Goal: Information Seeking & Learning: Learn about a topic

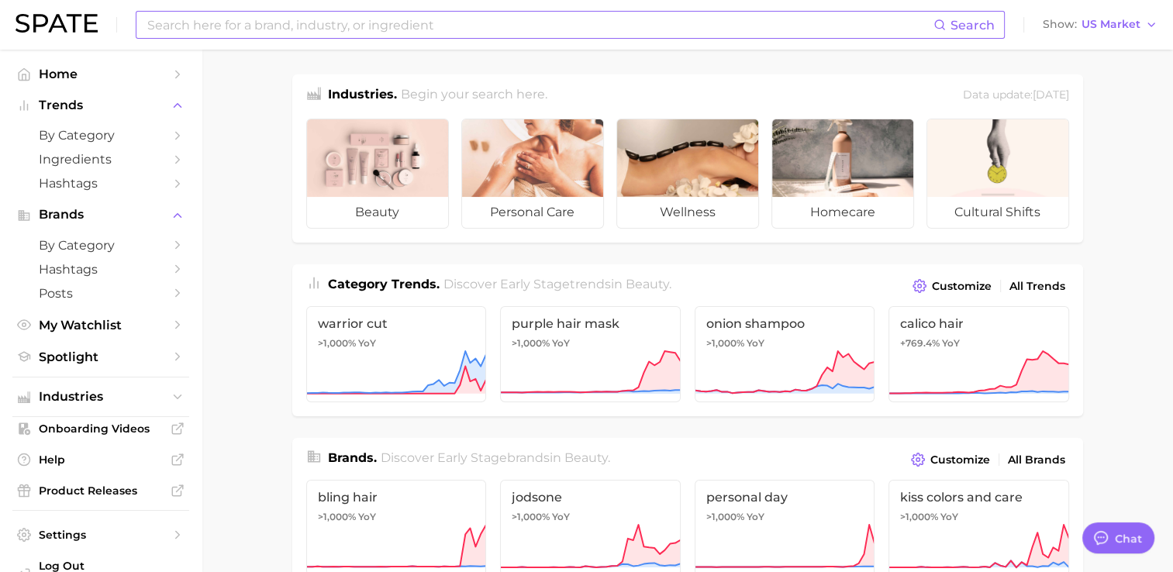
click at [226, 20] on input at bounding box center [540, 25] width 788 height 26
type input "[MEDICAL_DATA]"
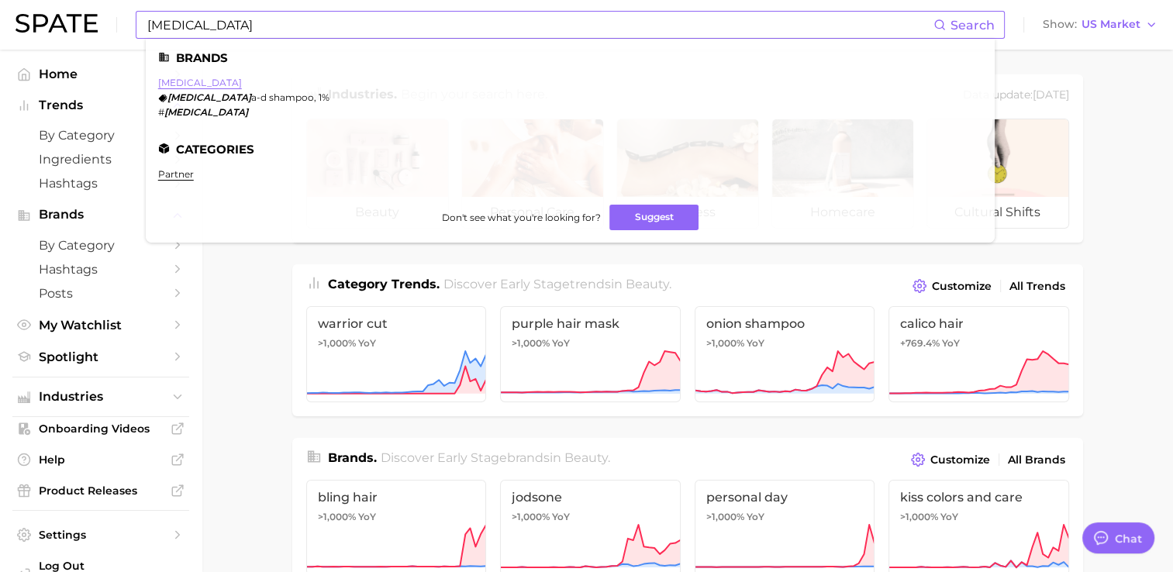
click at [174, 82] on link "[MEDICAL_DATA]" at bounding box center [200, 83] width 84 height 12
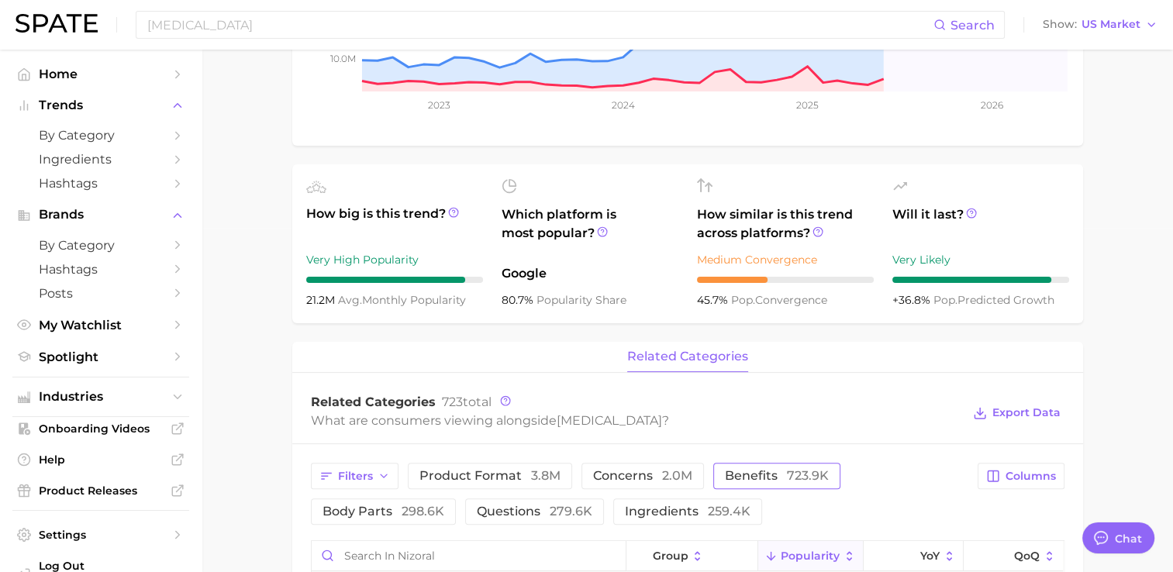
scroll to position [310, 0]
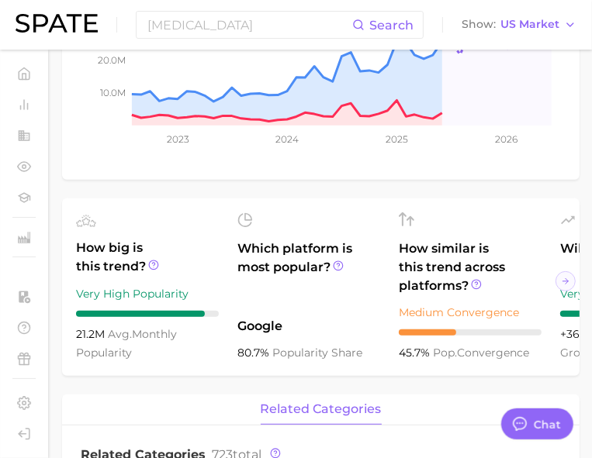
type textarea "x"
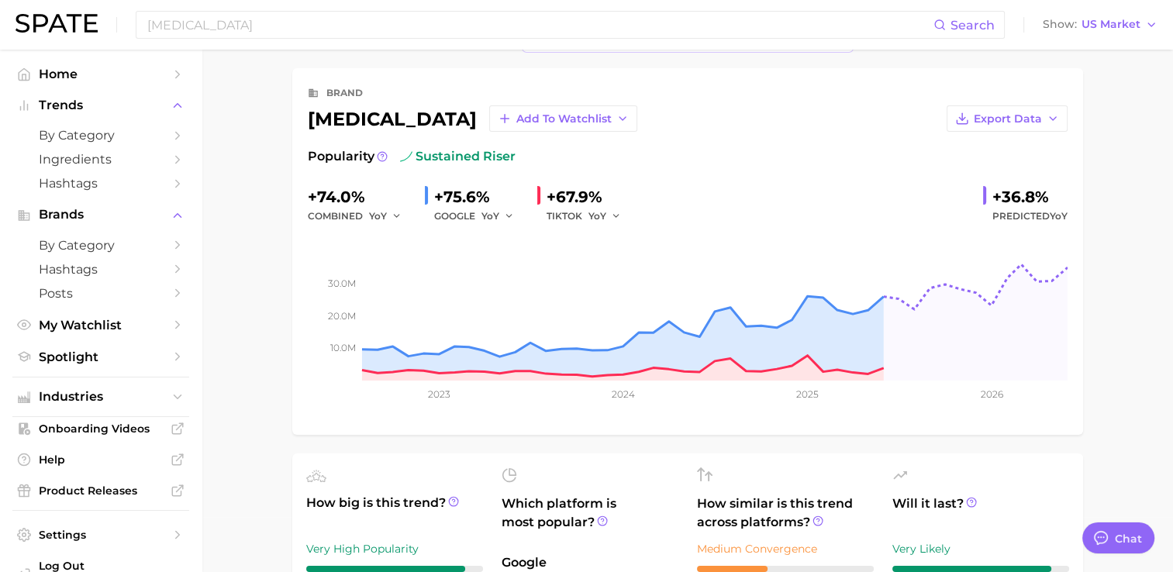
scroll to position [0, 0]
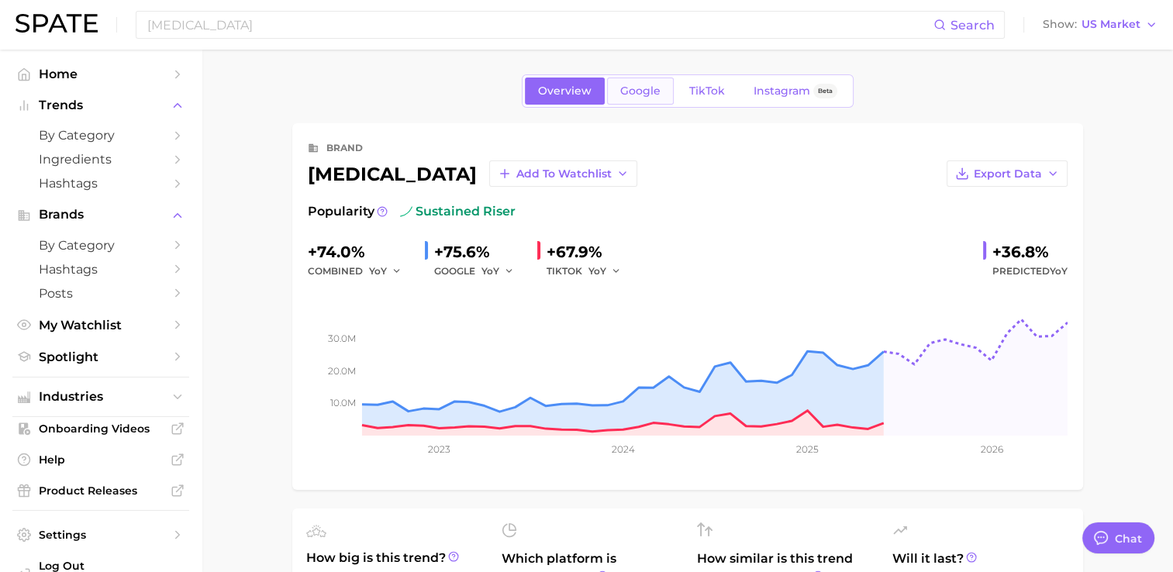
click at [645, 92] on span "Google" at bounding box center [640, 91] width 40 height 13
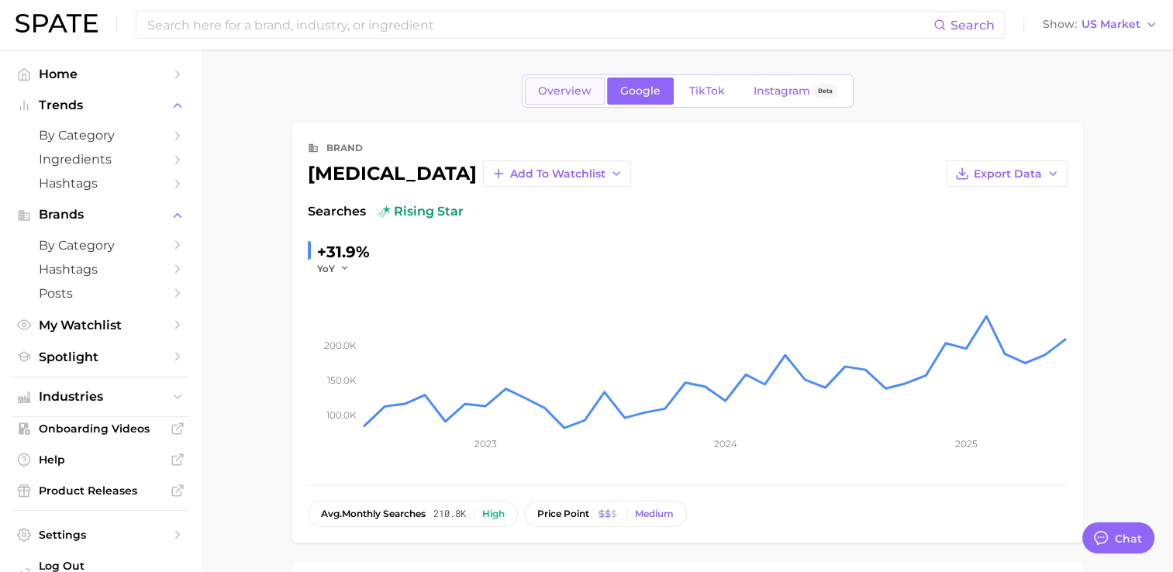
click at [553, 89] on span "Overview" at bounding box center [565, 91] width 54 height 13
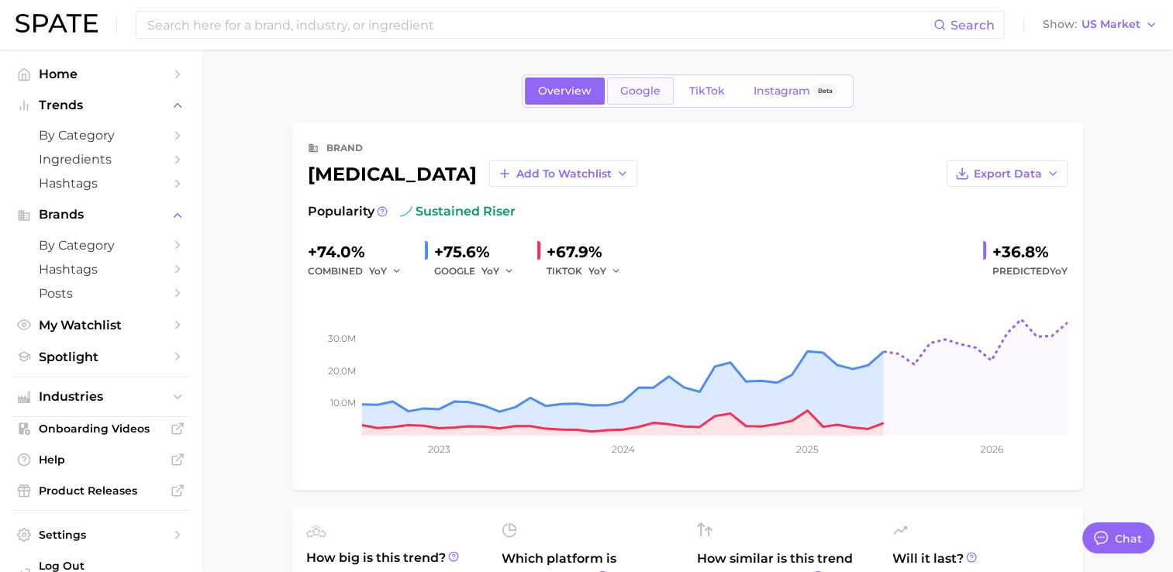
click at [642, 85] on span "Google" at bounding box center [640, 91] width 40 height 13
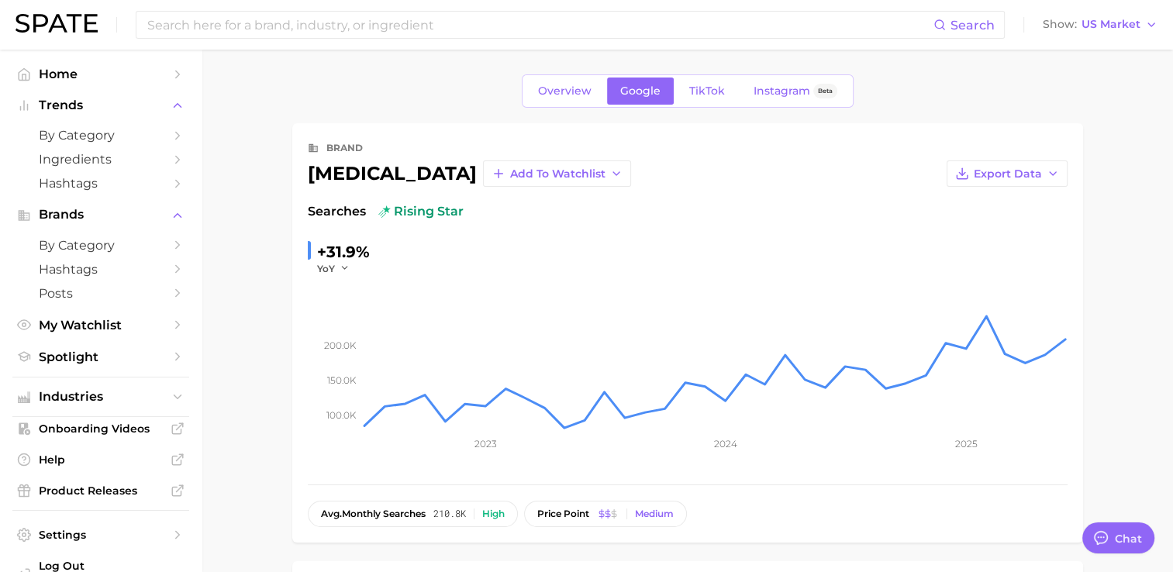
click at [599, 76] on div "Overview Google TikTok Instagram Beta" at bounding box center [688, 90] width 332 height 33
click at [589, 82] on link "Overview" at bounding box center [565, 91] width 80 height 27
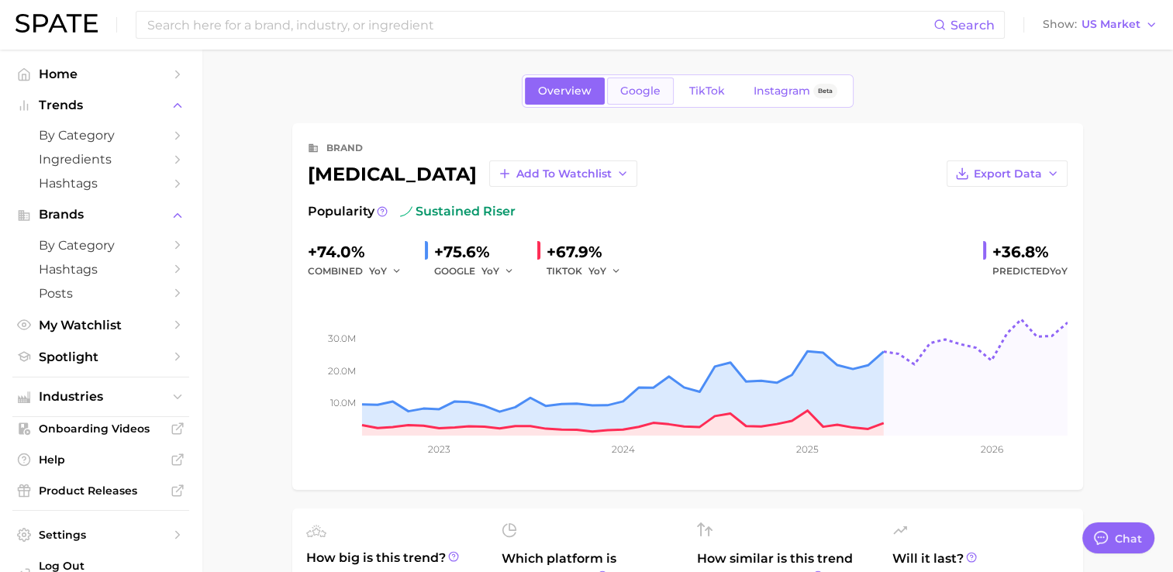
click at [642, 92] on span "Google" at bounding box center [640, 91] width 40 height 13
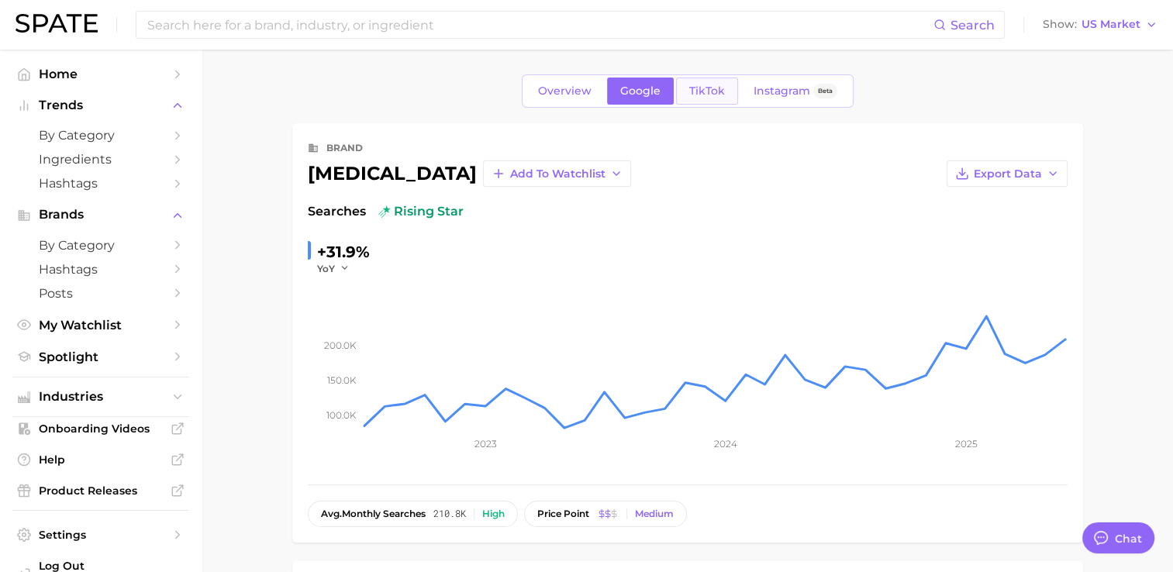
click at [726, 94] on link "TikTok" at bounding box center [707, 91] width 62 height 27
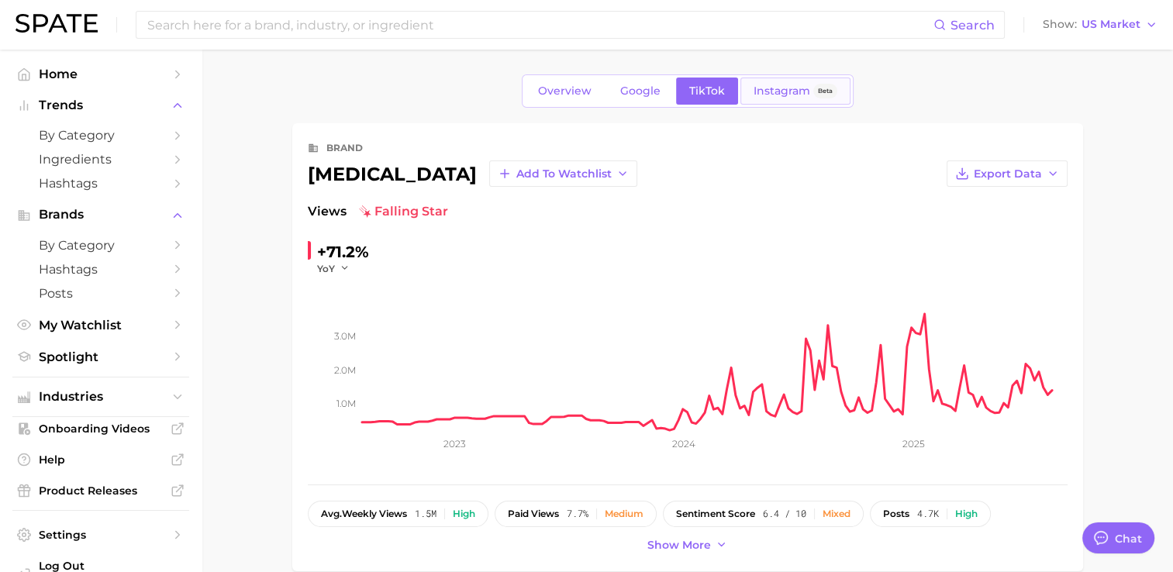
click at [767, 90] on span "Instagram" at bounding box center [782, 91] width 57 height 13
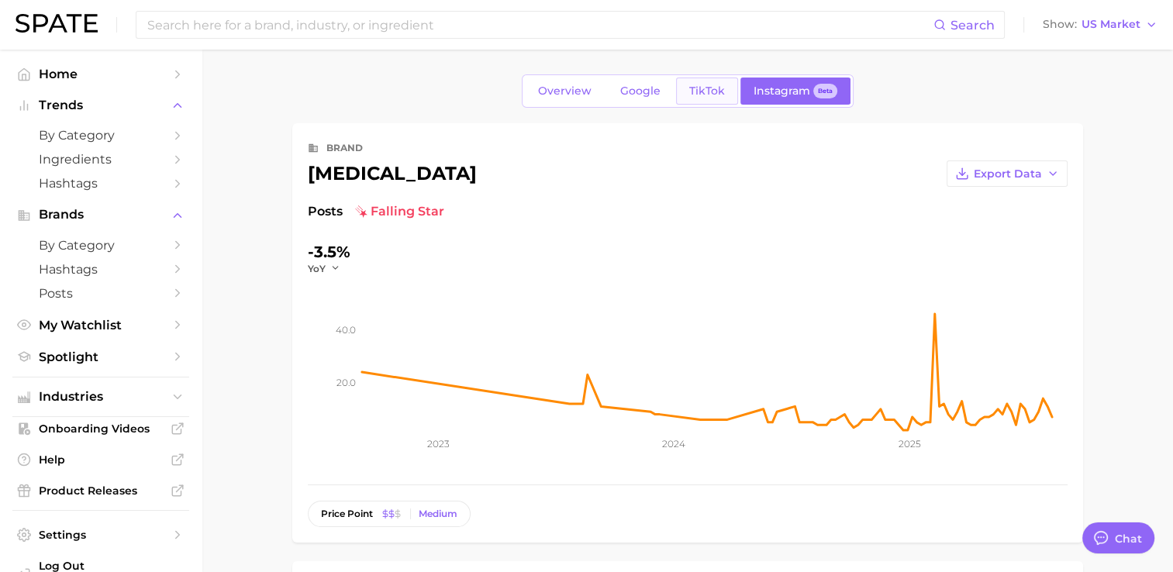
click at [696, 98] on link "TikTok" at bounding box center [707, 91] width 62 height 27
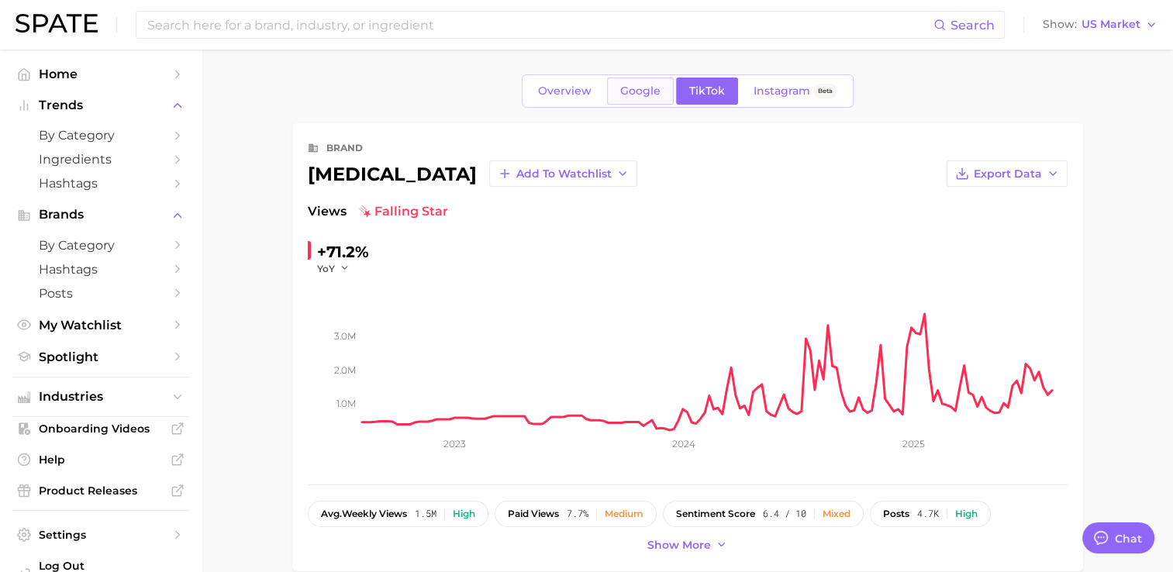
click at [659, 95] on link "Google" at bounding box center [640, 91] width 67 height 27
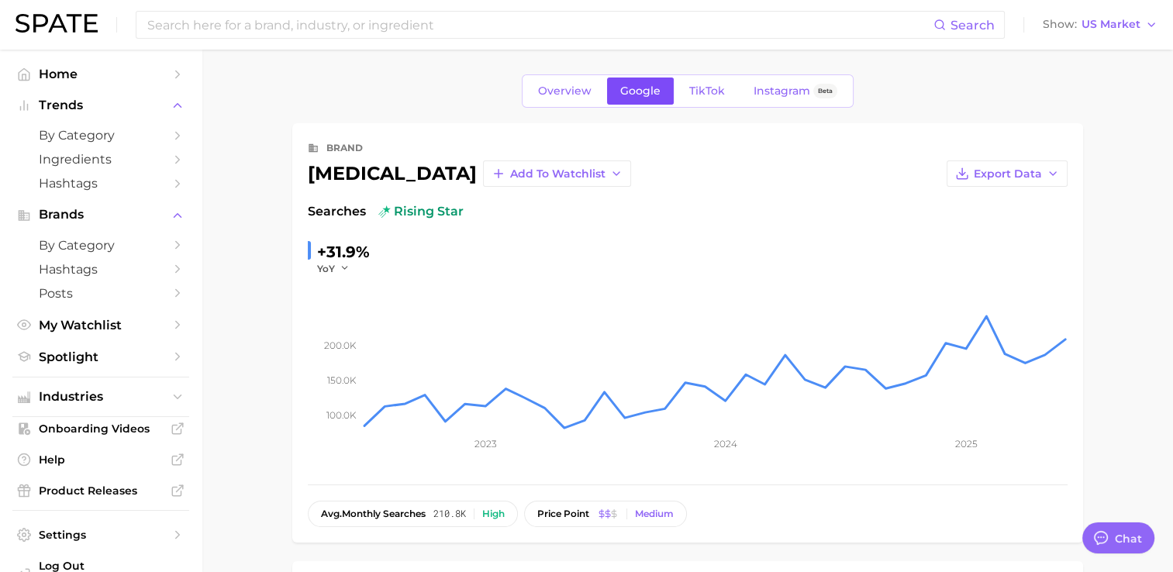
click at [607, 92] on link "Google" at bounding box center [640, 91] width 67 height 27
click at [599, 95] on link "Overview" at bounding box center [565, 91] width 80 height 27
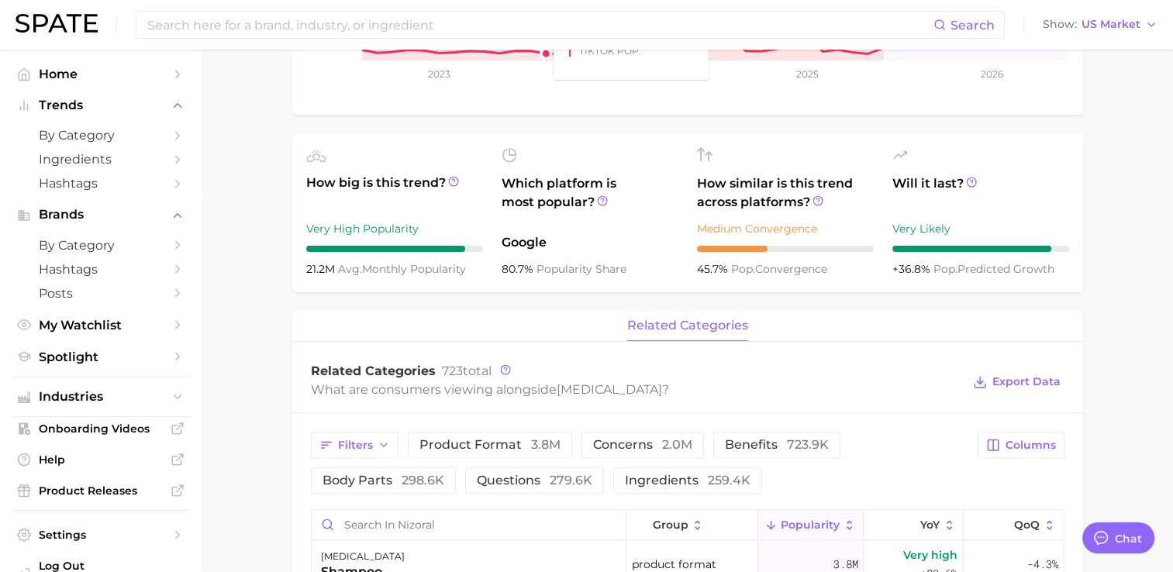
scroll to position [388, 0]
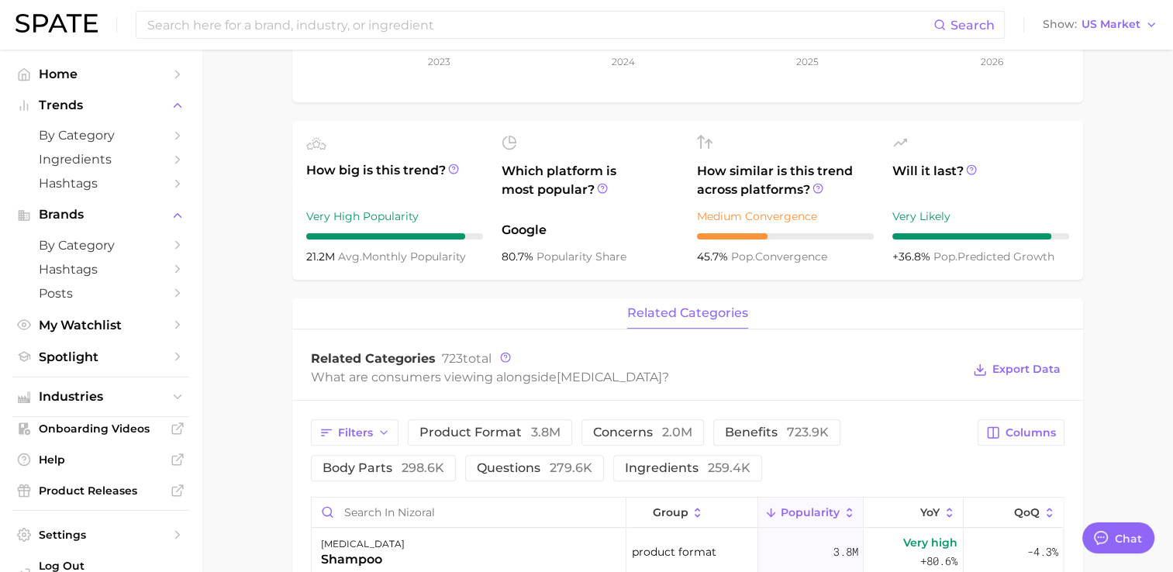
click at [692, 308] on span "related categories" at bounding box center [687, 313] width 121 height 14
click at [709, 316] on span "related categories" at bounding box center [687, 313] width 121 height 14
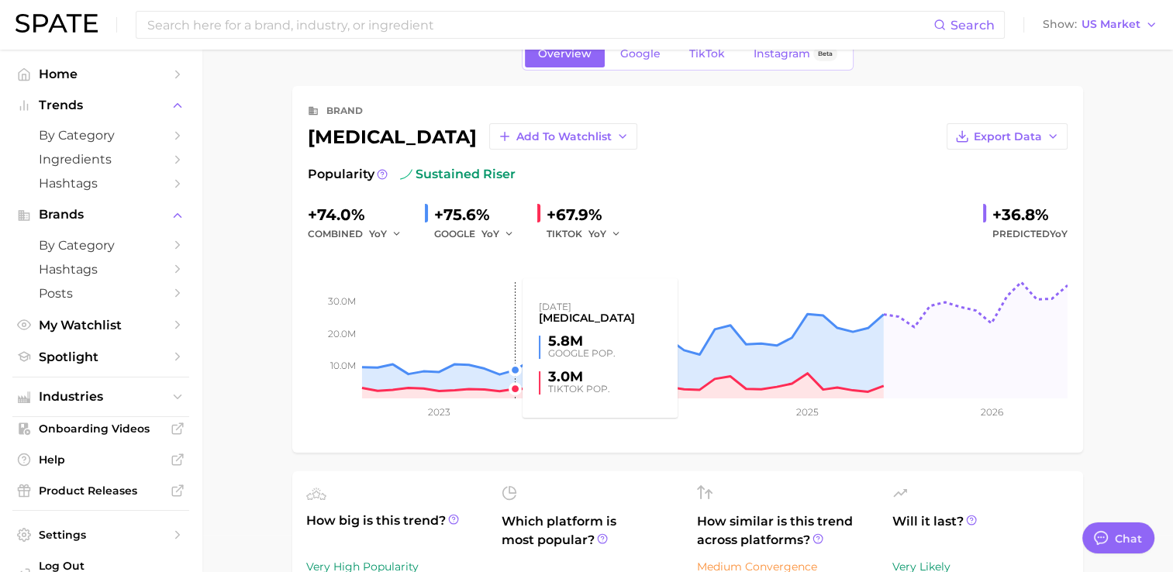
scroll to position [0, 0]
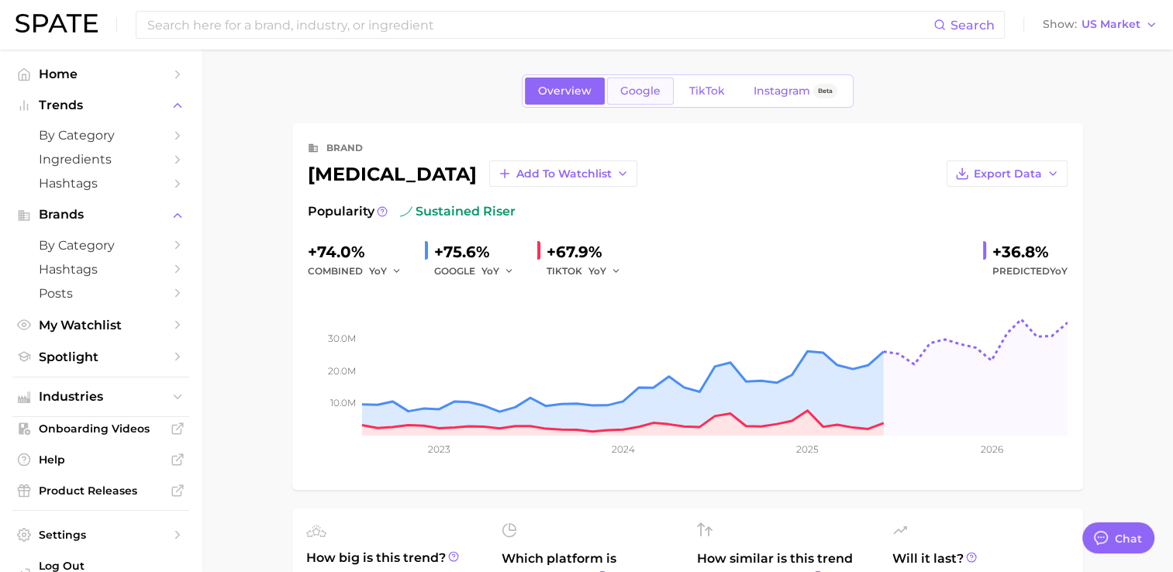
click at [638, 98] on link "Google" at bounding box center [640, 91] width 67 height 27
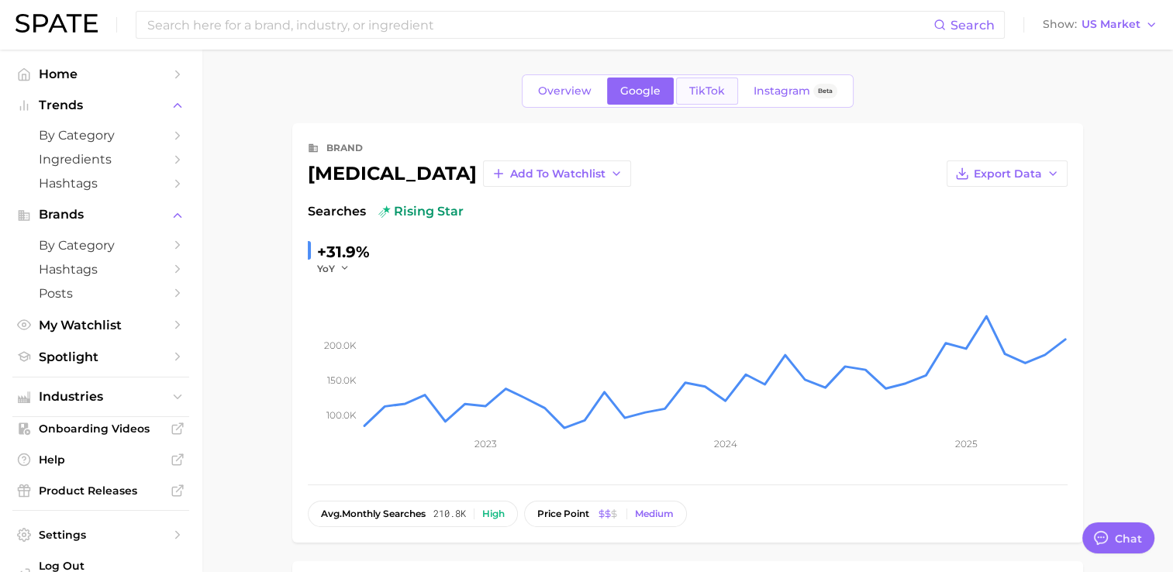
click at [710, 92] on span "TikTok" at bounding box center [707, 91] width 36 height 13
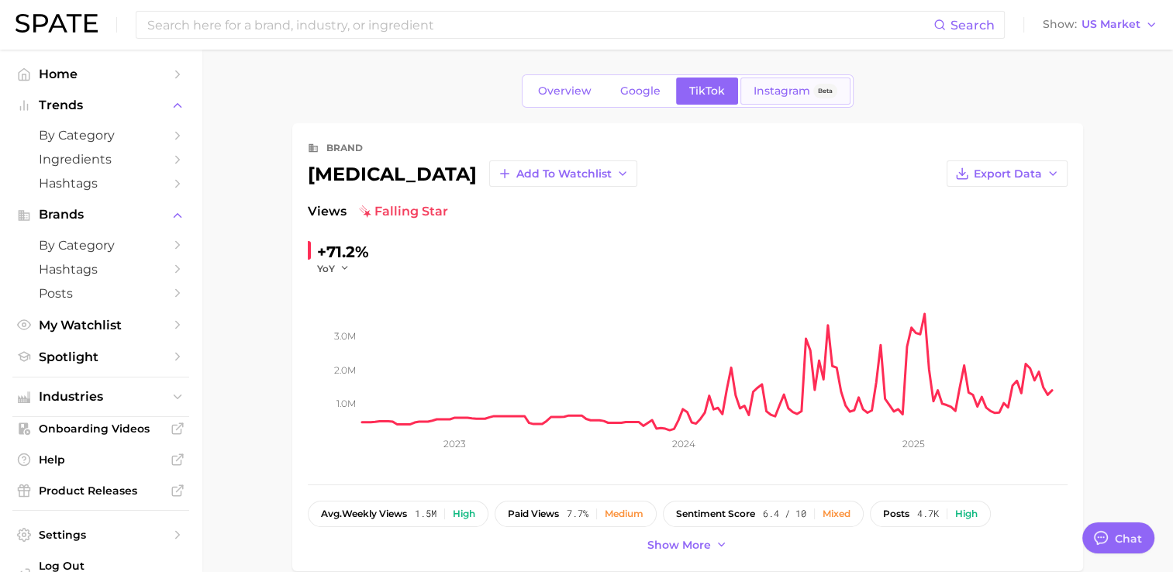
click at [764, 85] on span "Instagram" at bounding box center [782, 91] width 57 height 13
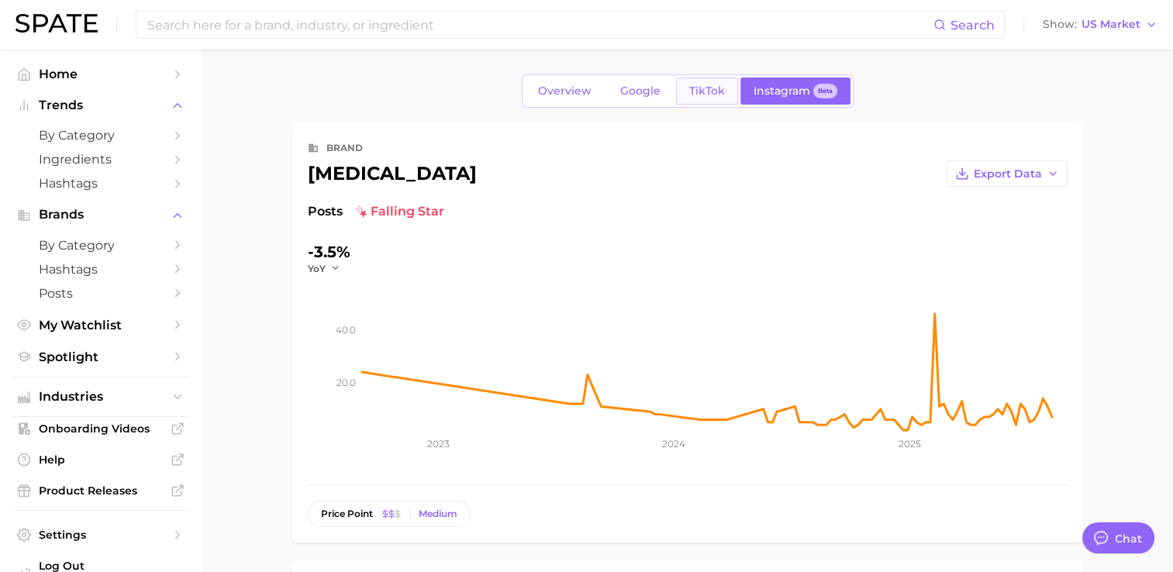
click at [710, 95] on span "TikTok" at bounding box center [707, 91] width 36 height 13
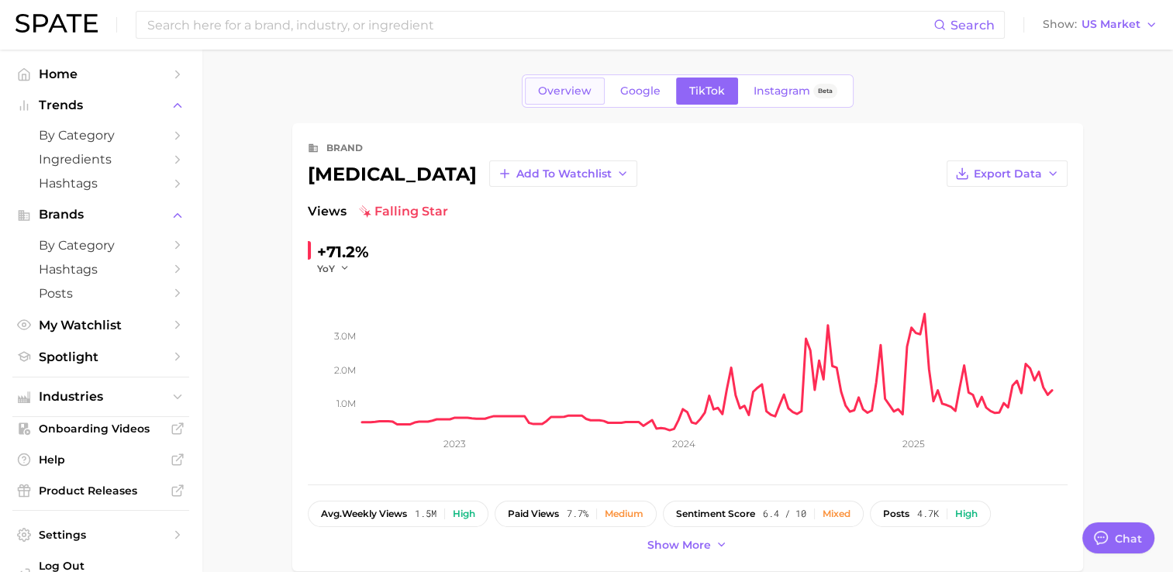
click at [569, 92] on span "Overview" at bounding box center [565, 91] width 54 height 13
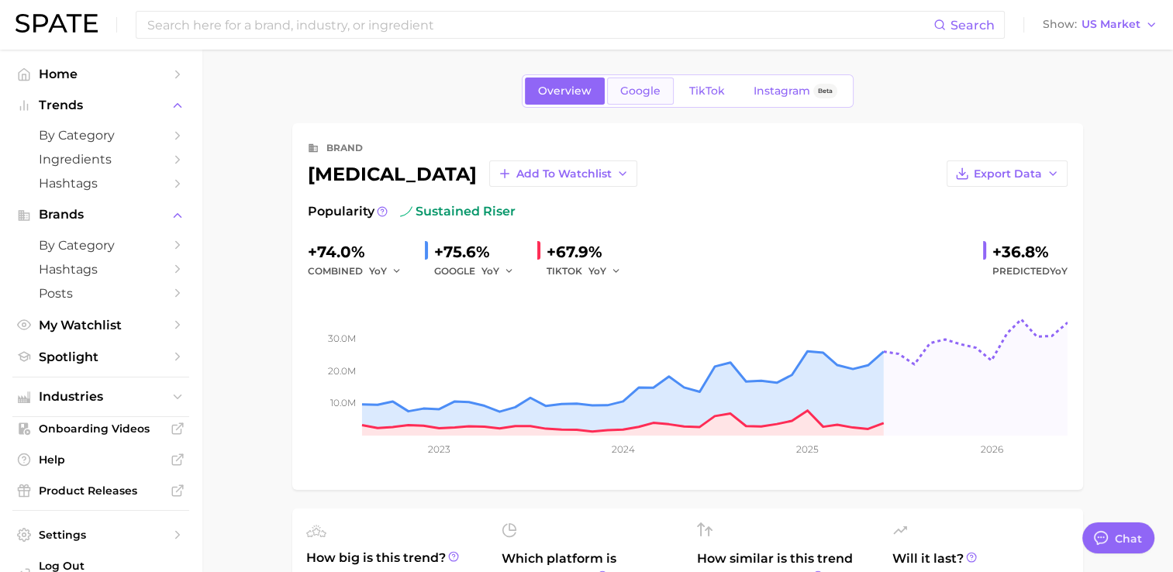
click at [651, 95] on span "Google" at bounding box center [640, 91] width 40 height 13
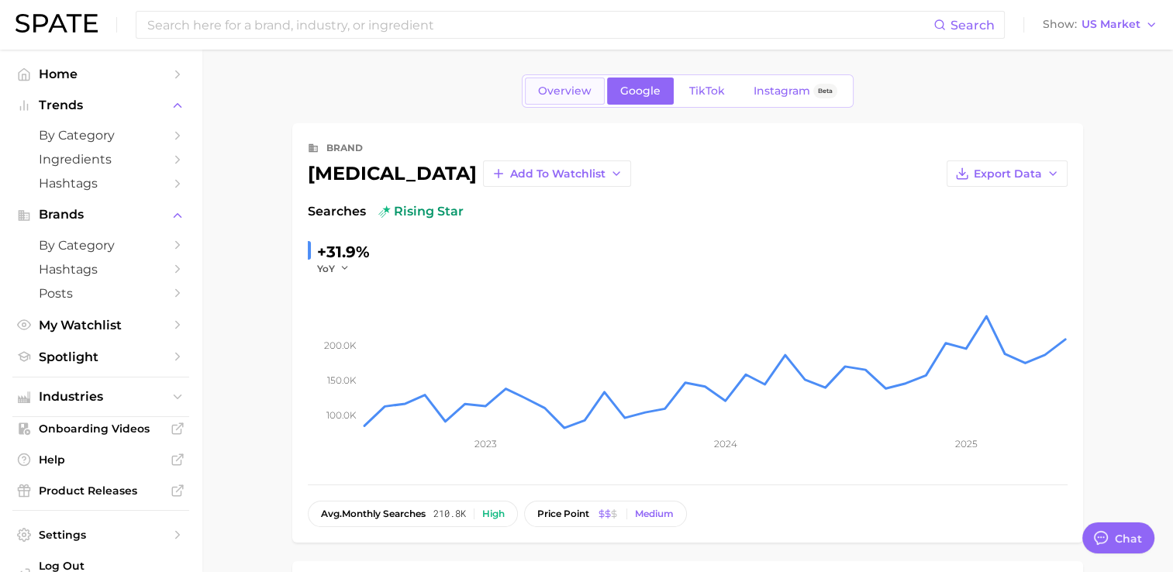
click at [571, 82] on link "Overview" at bounding box center [565, 91] width 80 height 27
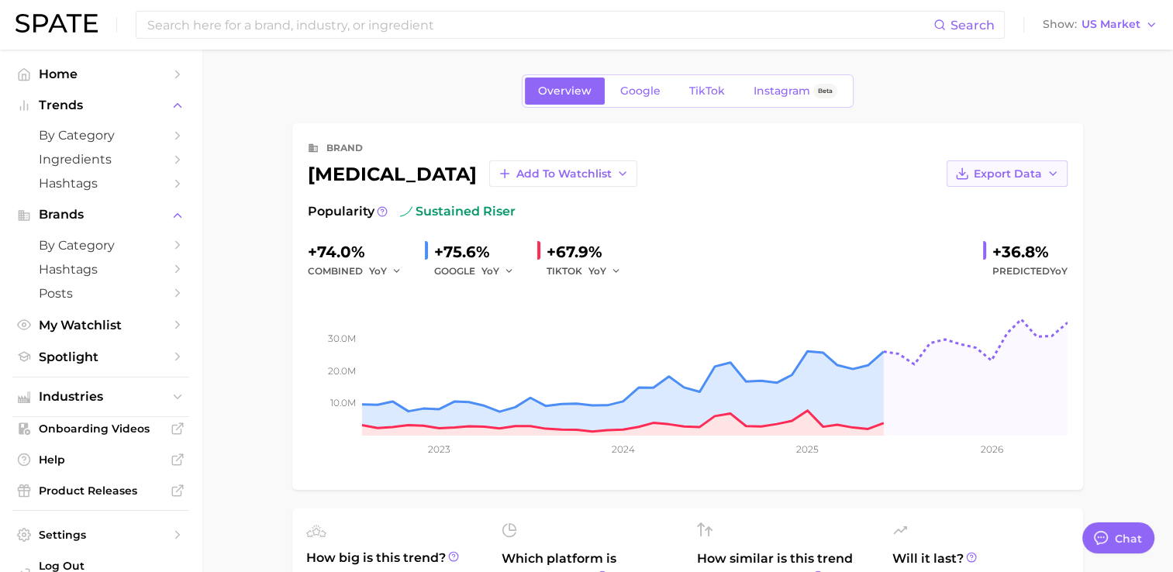
click at [986, 174] on span "Export Data" at bounding box center [1008, 174] width 68 height 13
click at [950, 197] on span "Time Series CSV" at bounding box center [969, 202] width 91 height 13
click at [654, 101] on link "Google" at bounding box center [640, 91] width 67 height 27
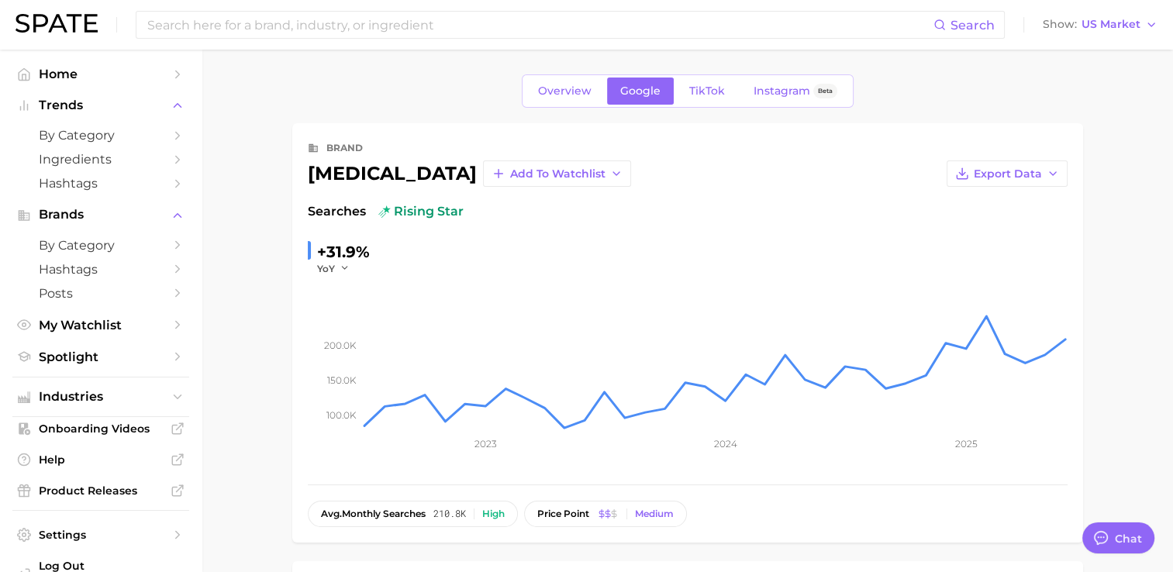
type textarea "x"
click at [701, 88] on span "TikTok" at bounding box center [707, 91] width 36 height 13
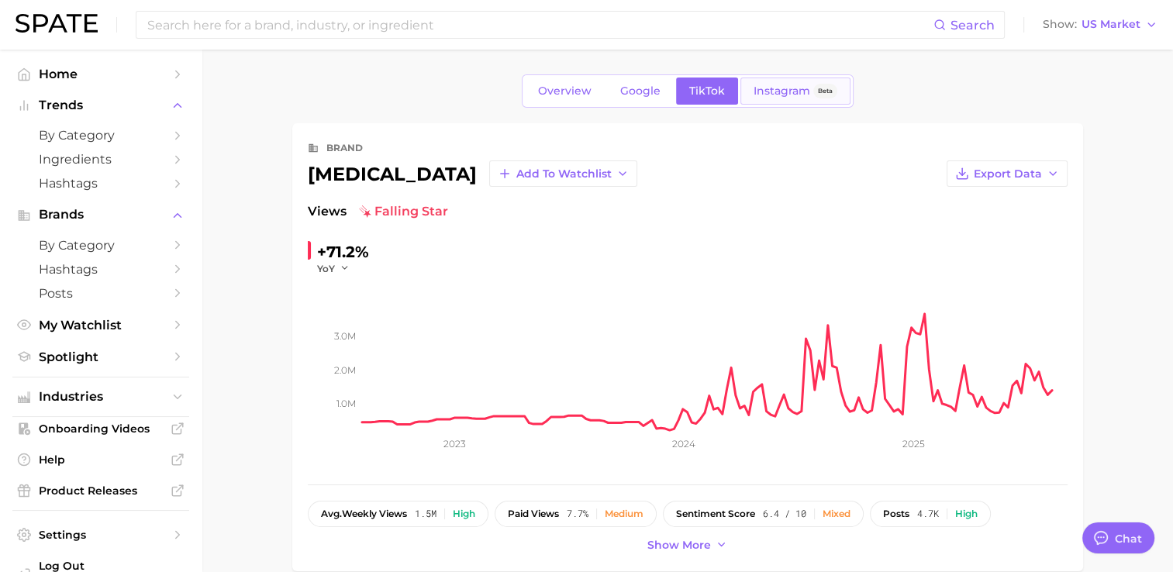
click at [796, 96] on span "Instagram" at bounding box center [782, 91] width 57 height 13
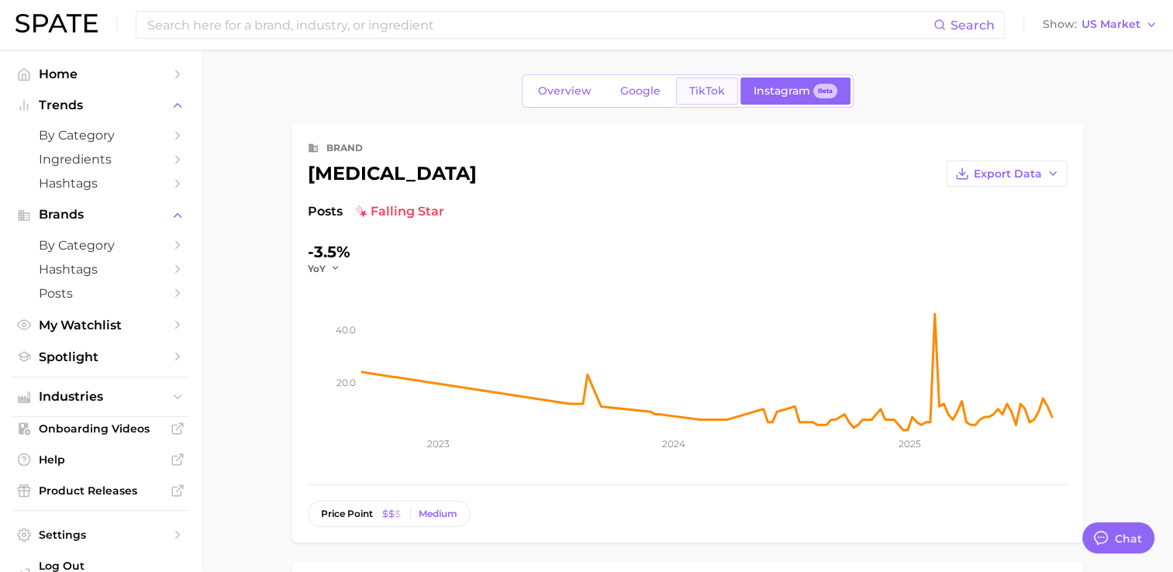
click at [699, 88] on span "TikTok" at bounding box center [707, 91] width 36 height 13
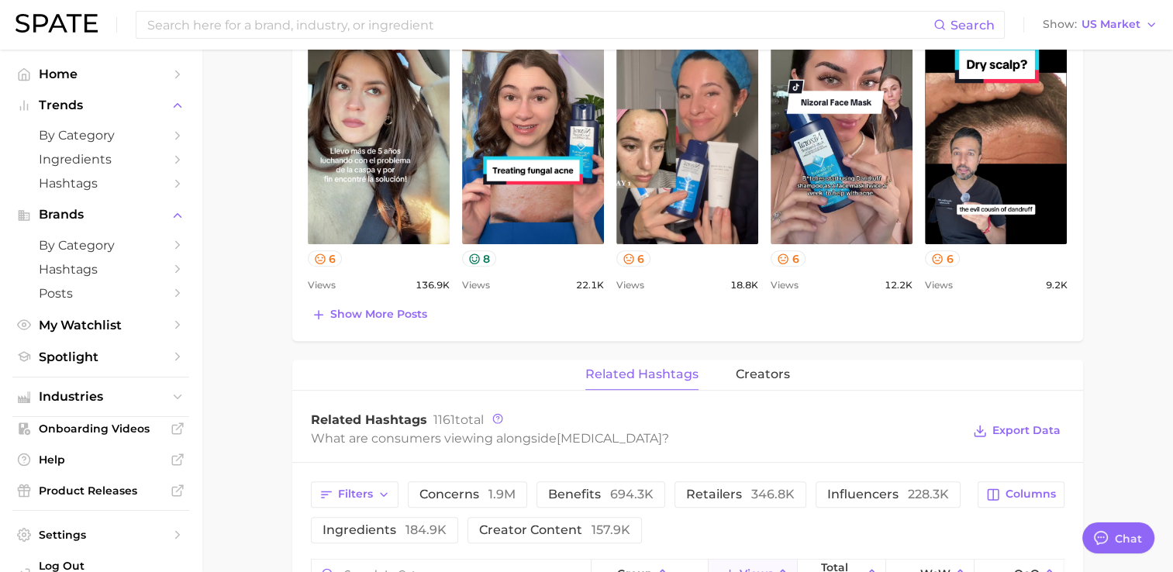
scroll to position [775, 0]
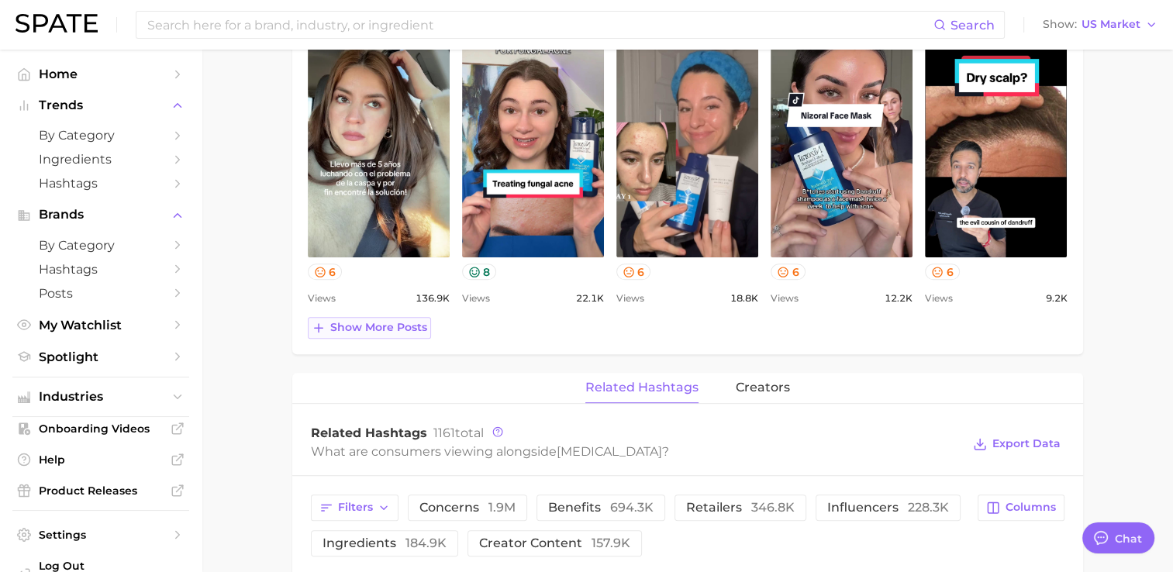
click at [388, 317] on button "Show more posts" at bounding box center [369, 328] width 123 height 22
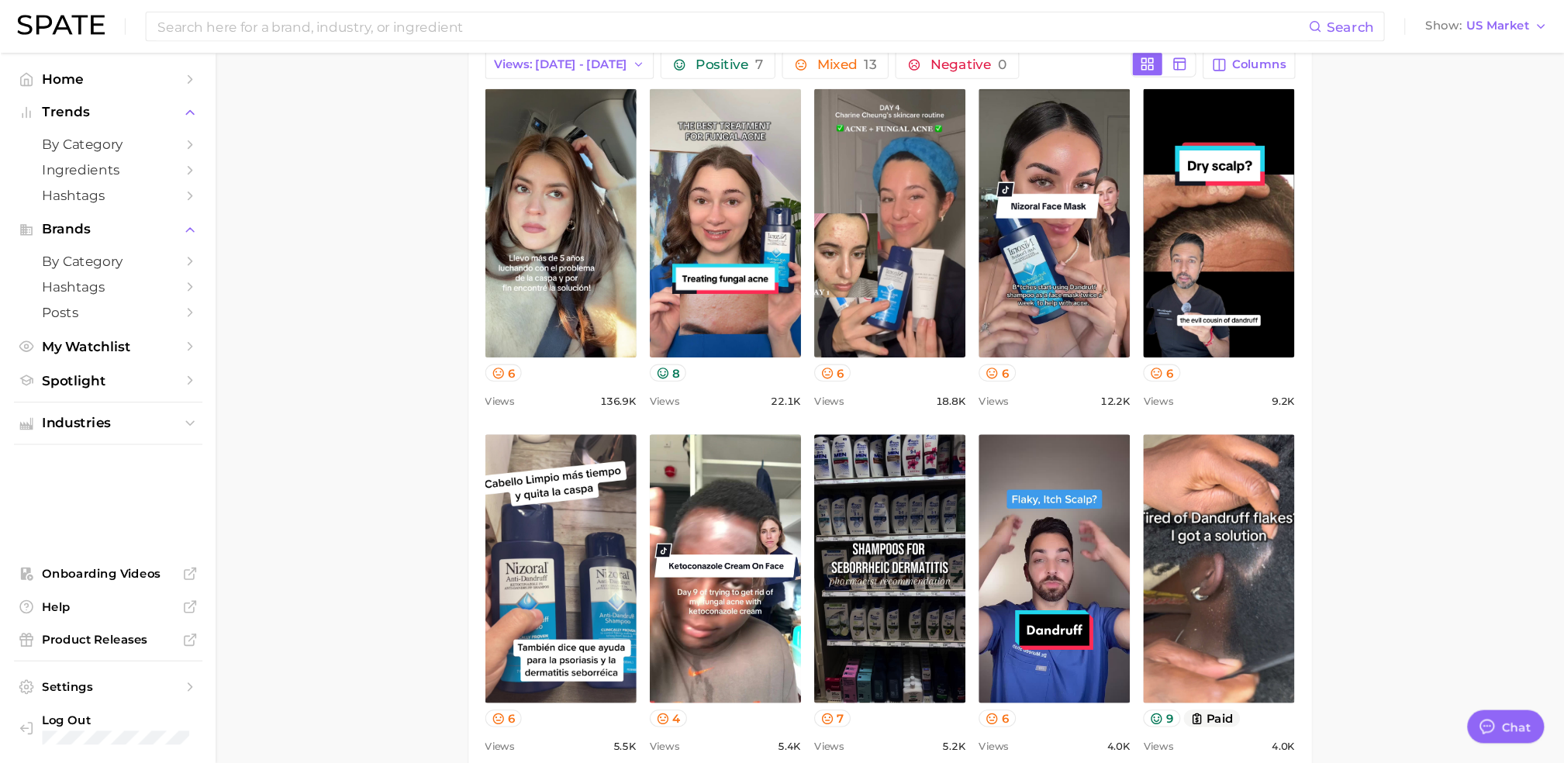
scroll to position [698, 0]
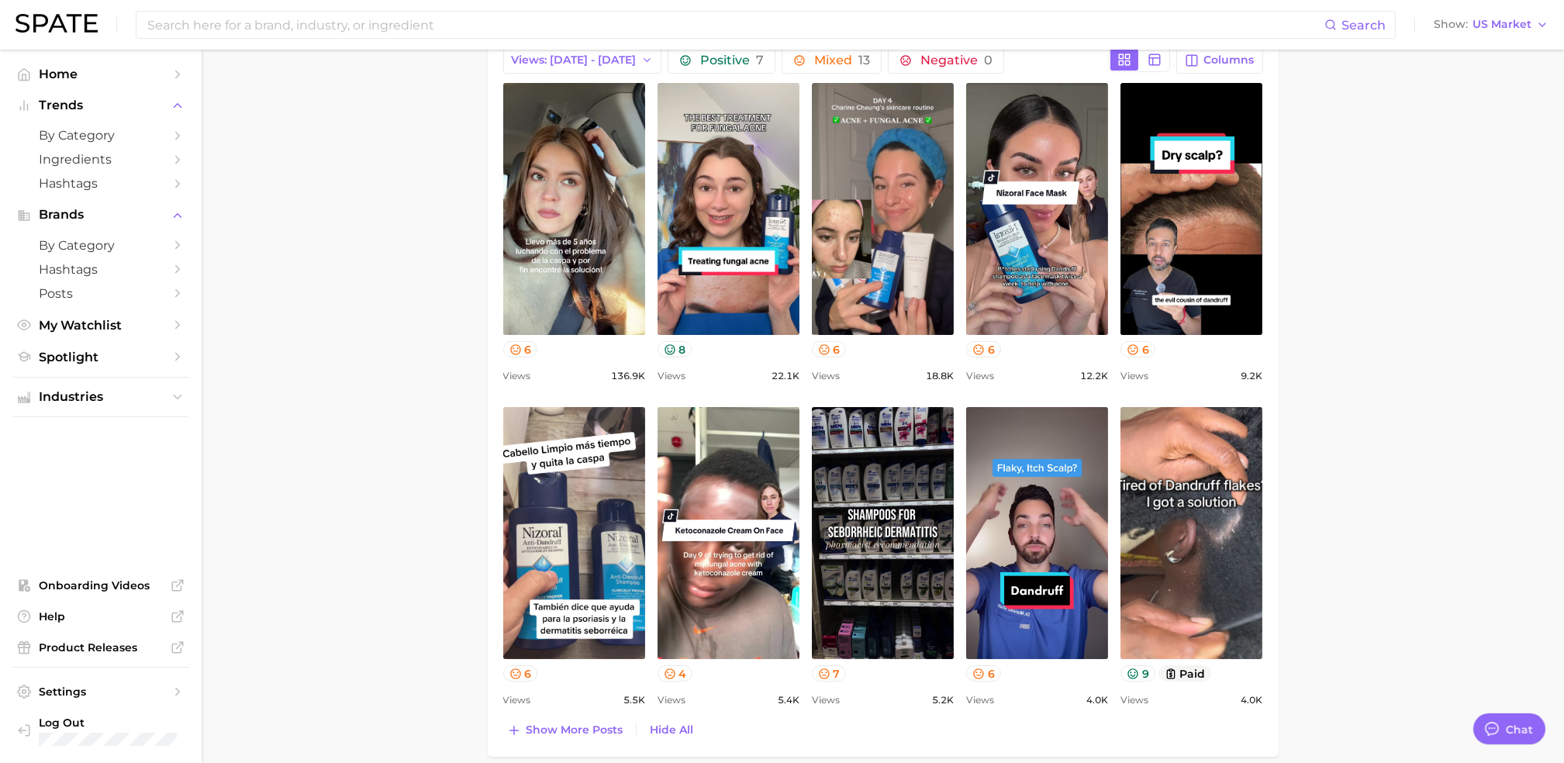
click at [1184, 362] on main "Overview Google TikTok Instagram Beta brand [MEDICAL_DATA] Add to Watchlist Exp…" at bounding box center [883, 593] width 1363 height 2482
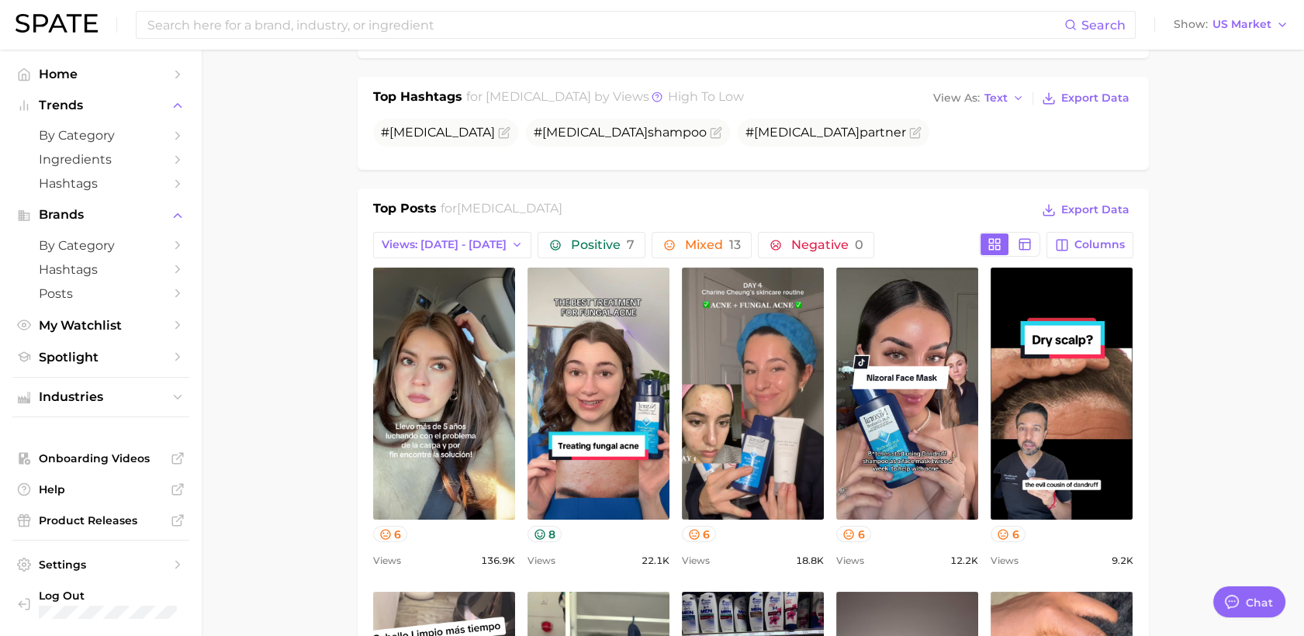
scroll to position [9, 0]
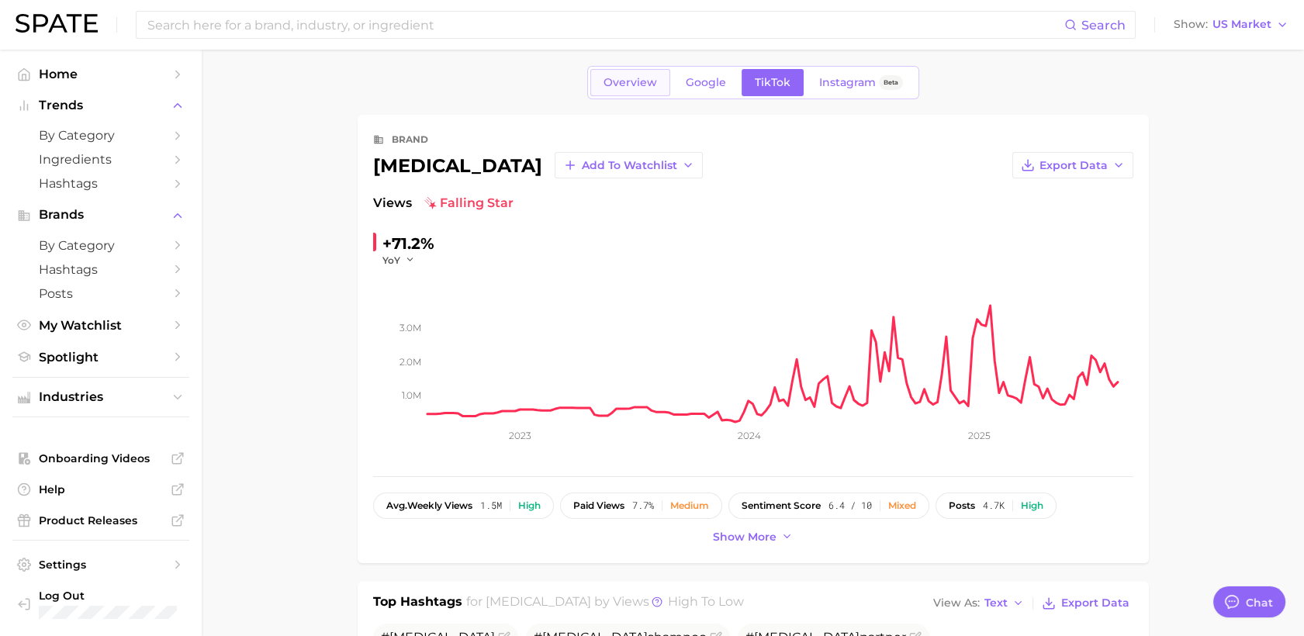
click at [631, 77] on span "Overview" at bounding box center [630, 82] width 54 height 13
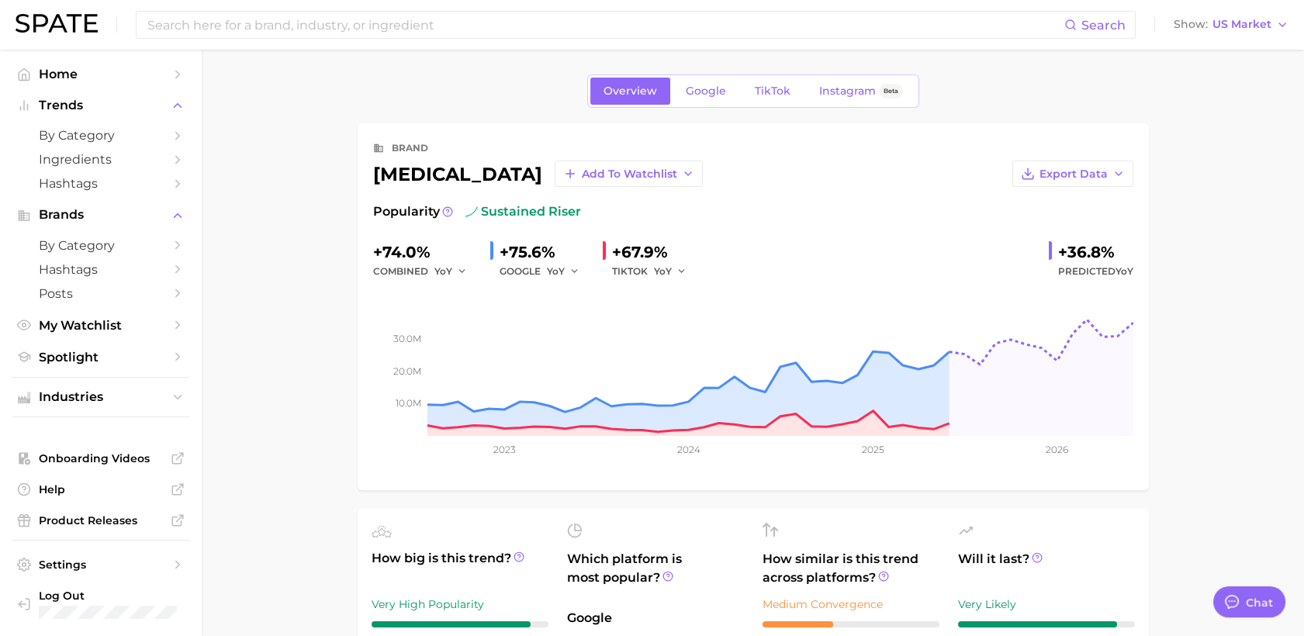
type textarea "x"
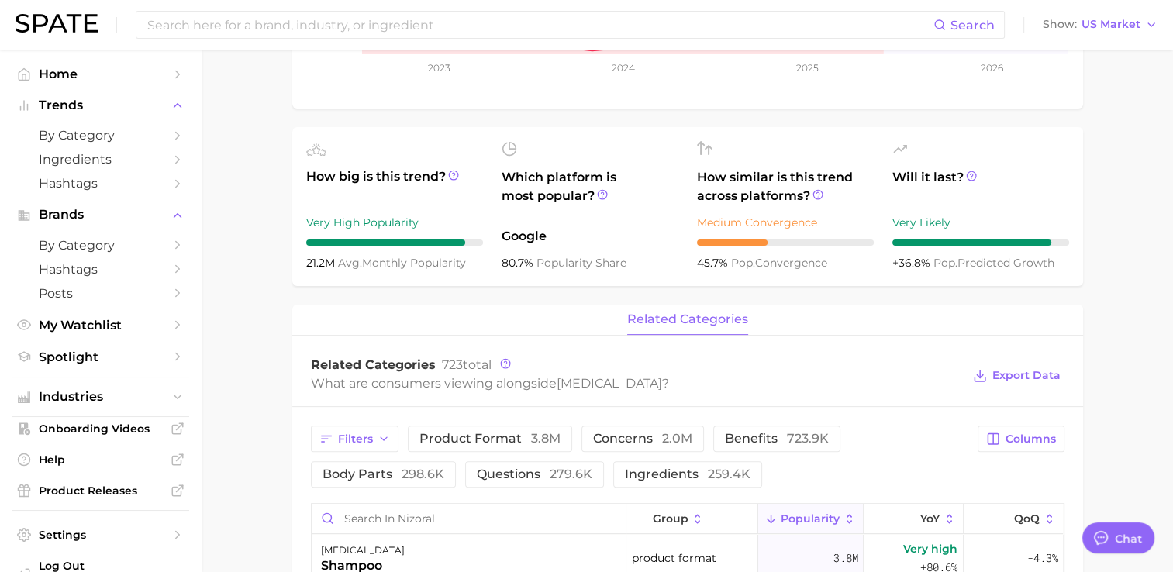
scroll to position [388, 0]
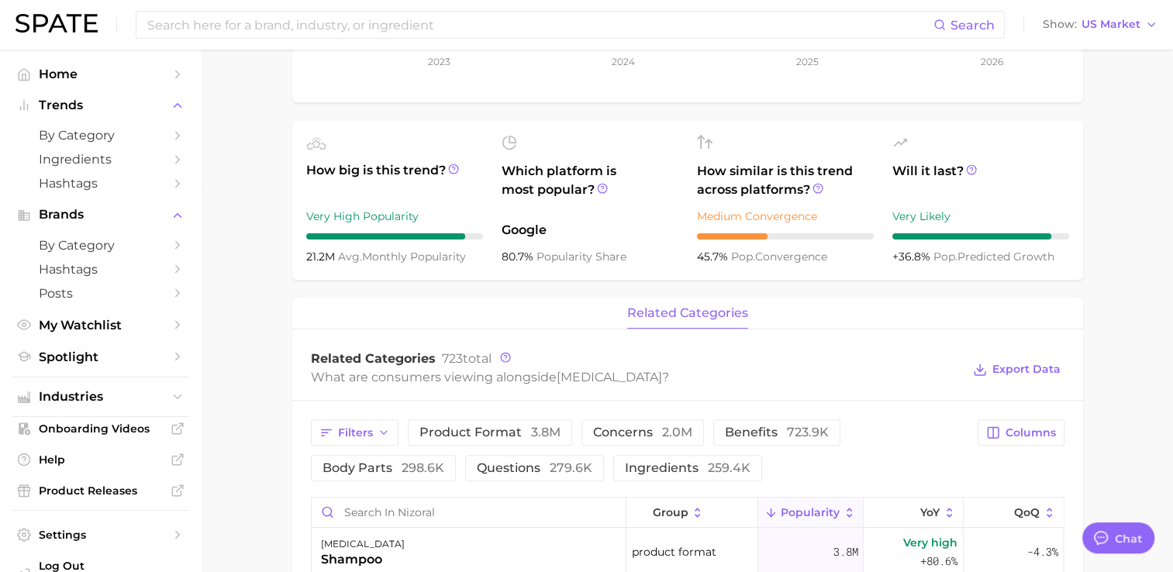
click at [654, 320] on button "related categories" at bounding box center [687, 314] width 121 height 30
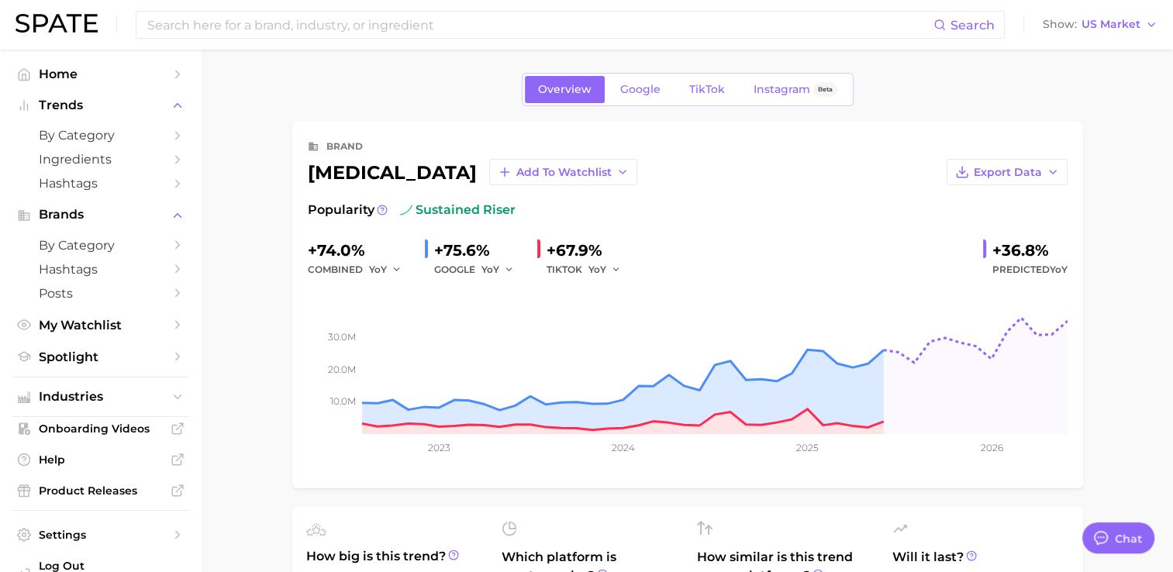
scroll to position [0, 0]
click at [516, 177] on span "Add to Watchlist" at bounding box center [563, 174] width 95 height 13
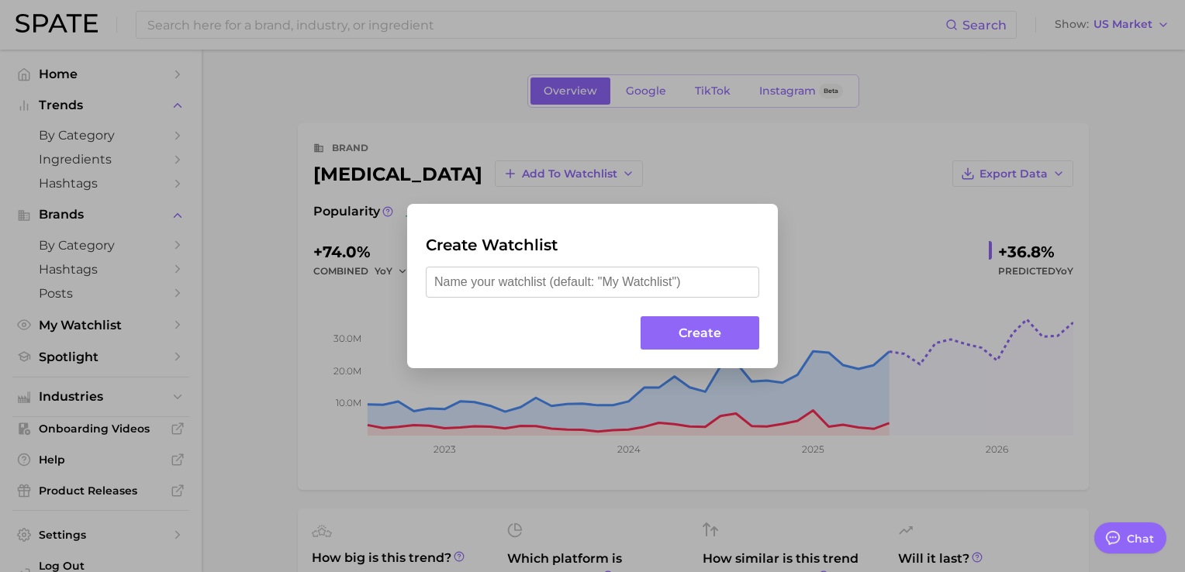
click at [654, 188] on div "Create Watchlist Create" at bounding box center [592, 286] width 1185 height 572
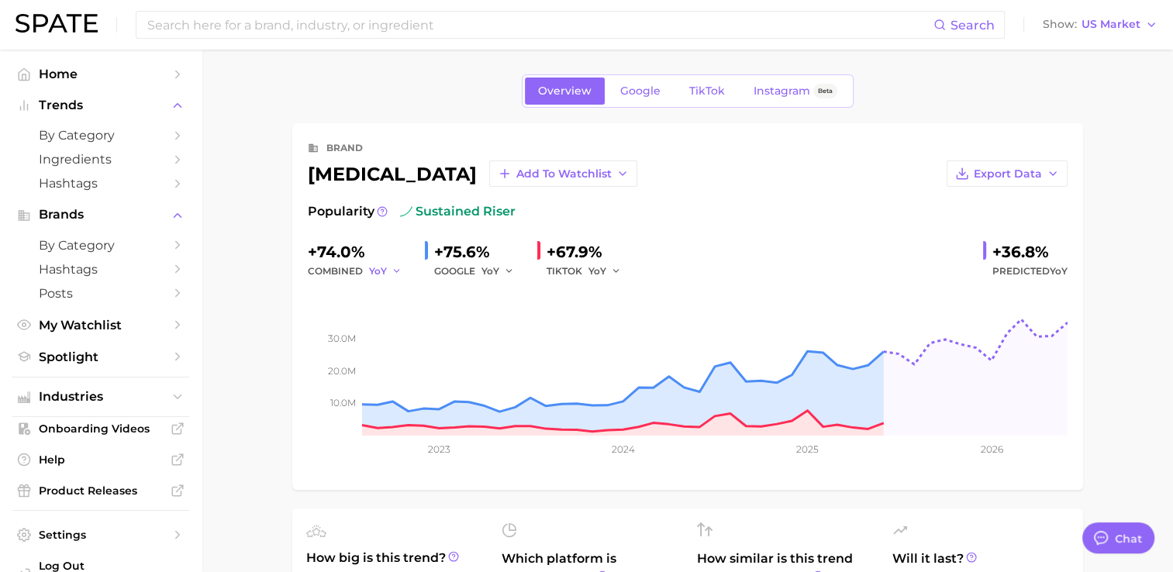
click at [385, 269] on span "YoY" at bounding box center [378, 270] width 18 height 13
click at [707, 98] on link "TikTok" at bounding box center [707, 91] width 62 height 27
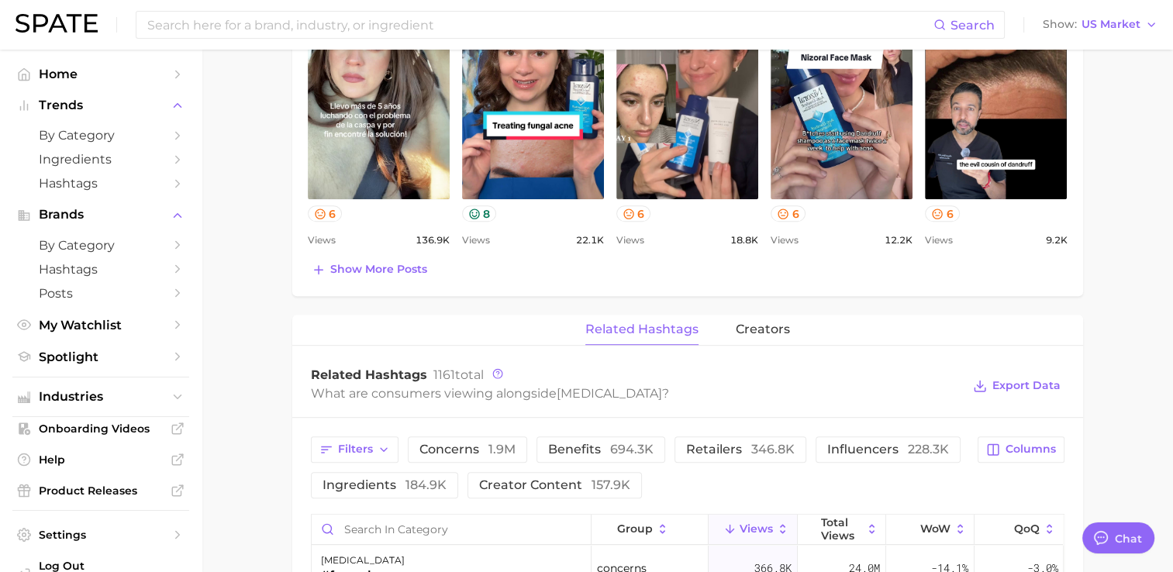
scroll to position [853, 0]
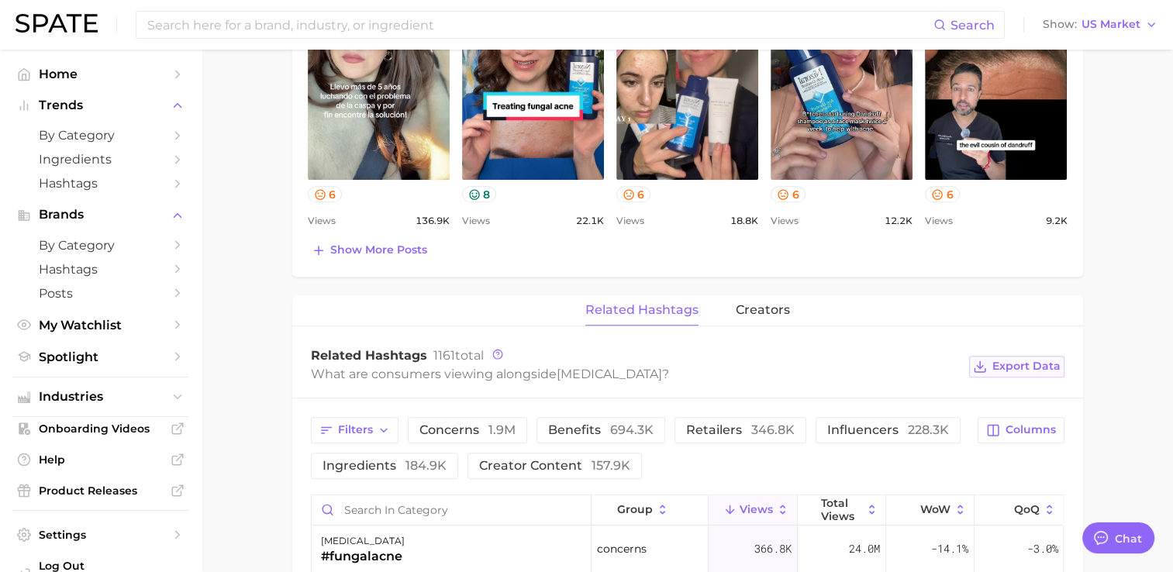
click at [1021, 367] on span "Export Data" at bounding box center [1027, 366] width 68 height 13
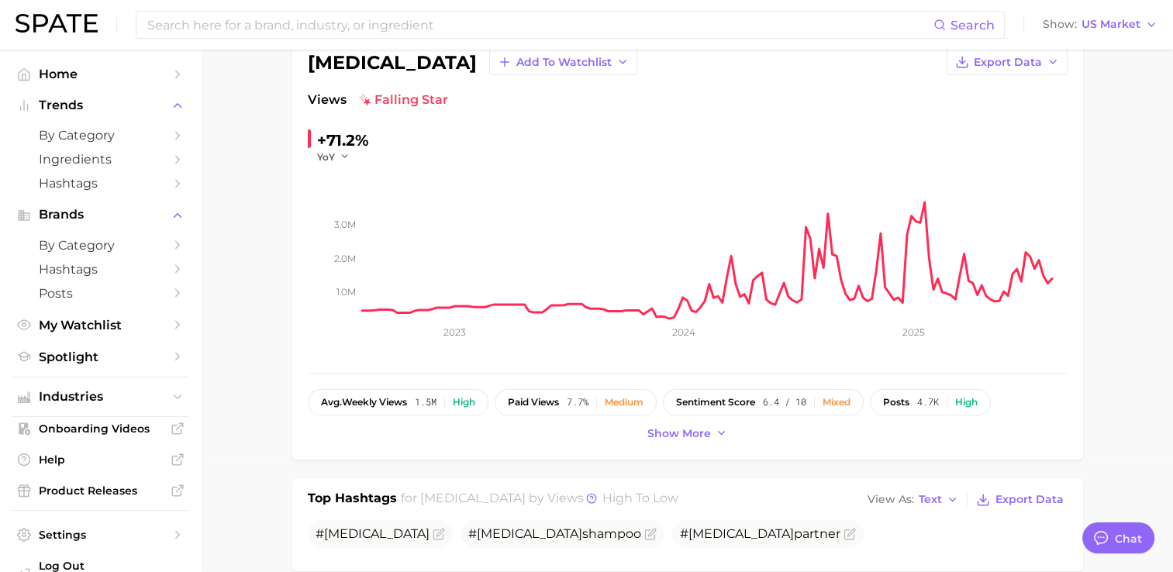
scroll to position [0, 0]
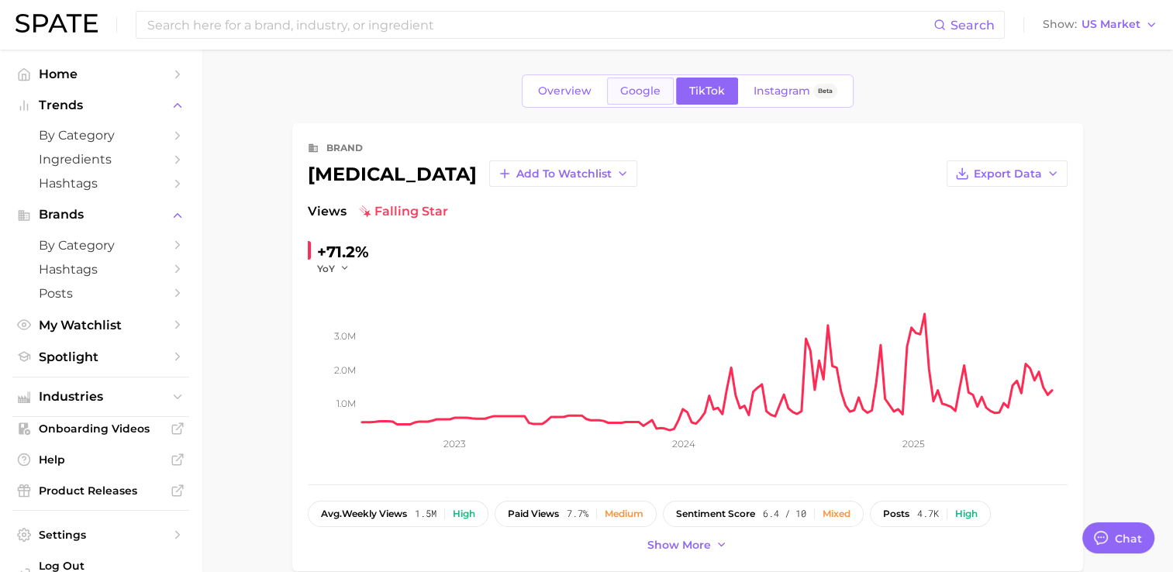
click at [649, 98] on link "Google" at bounding box center [640, 91] width 67 height 27
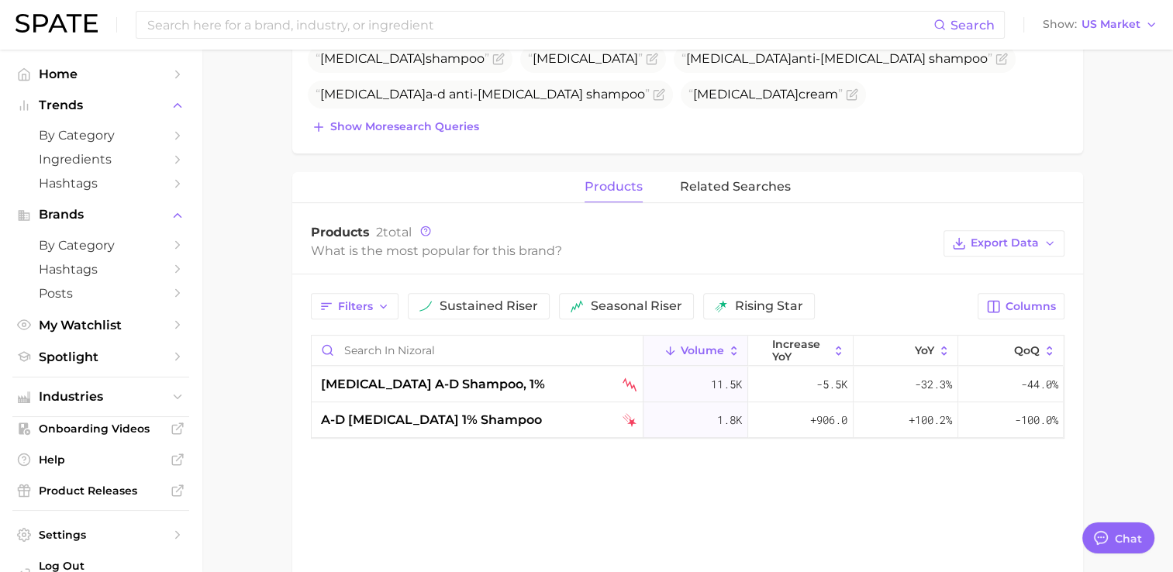
scroll to position [552, 0]
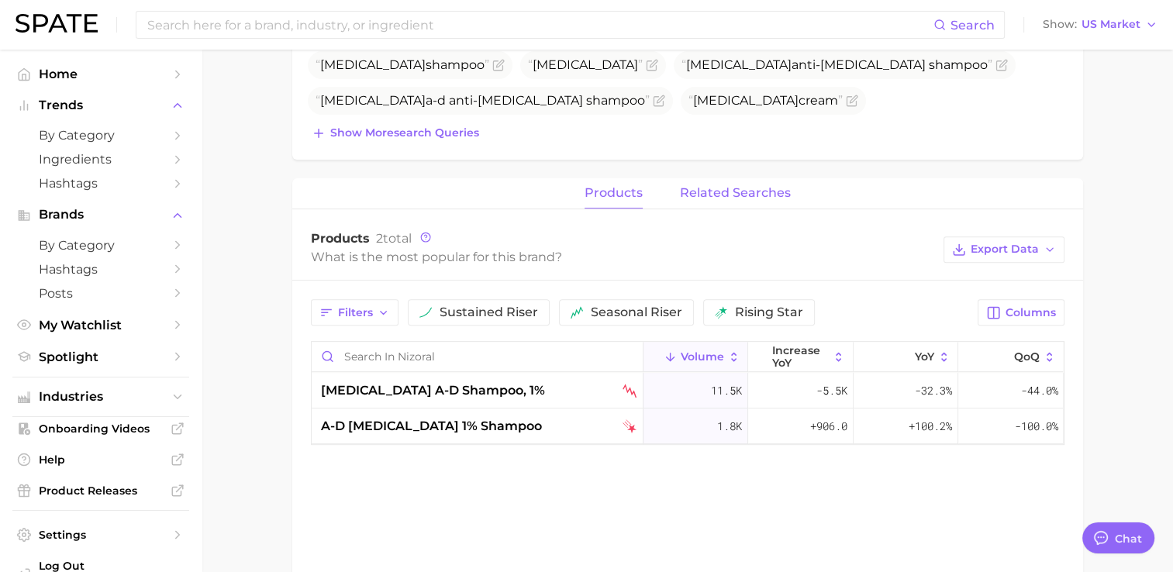
click at [784, 188] on span "related searches" at bounding box center [735, 193] width 111 height 14
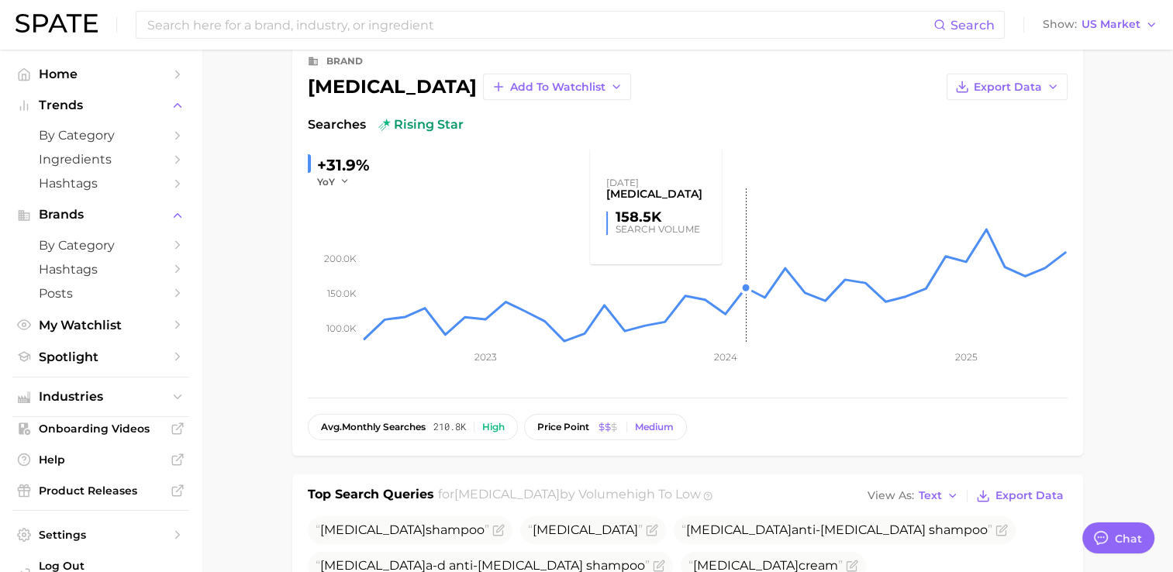
scroll to position [87, 0]
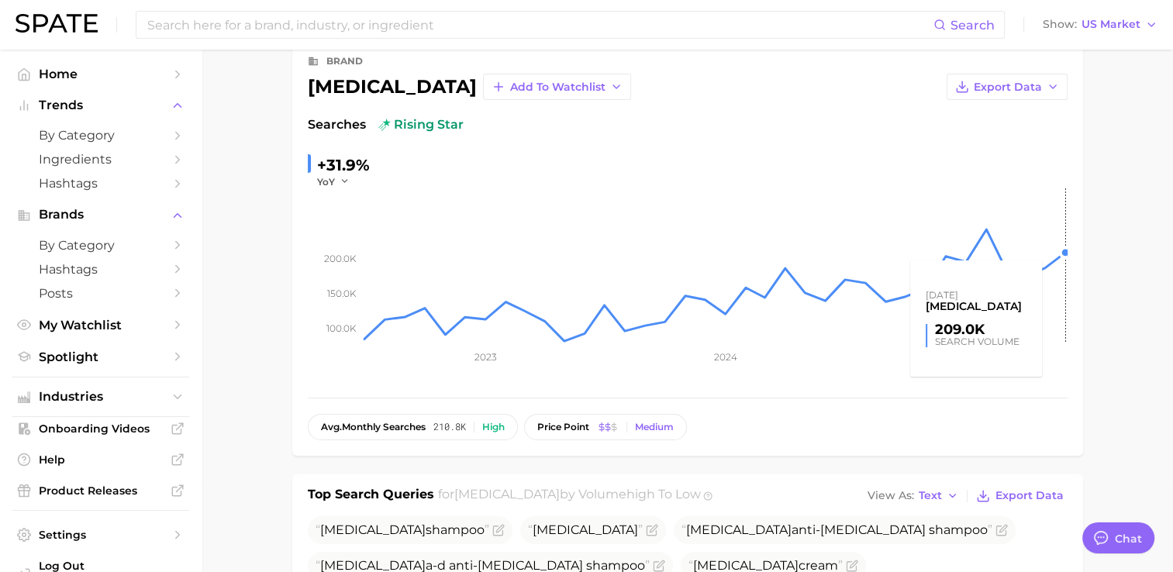
click at [1065, 257] on rect at bounding box center [715, 265] width 706 height 155
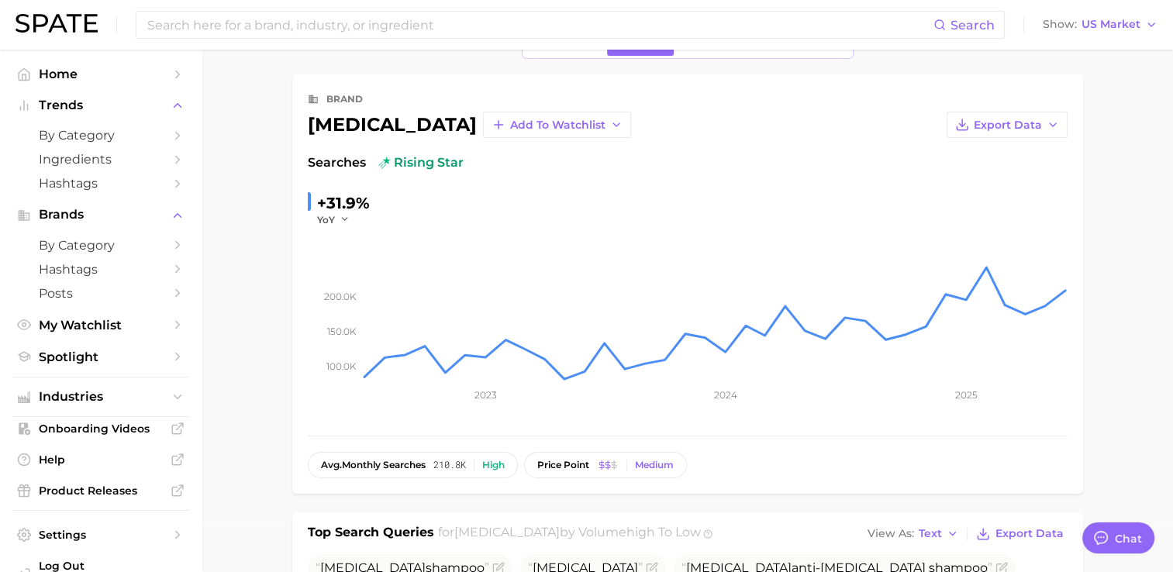
scroll to position [0, 0]
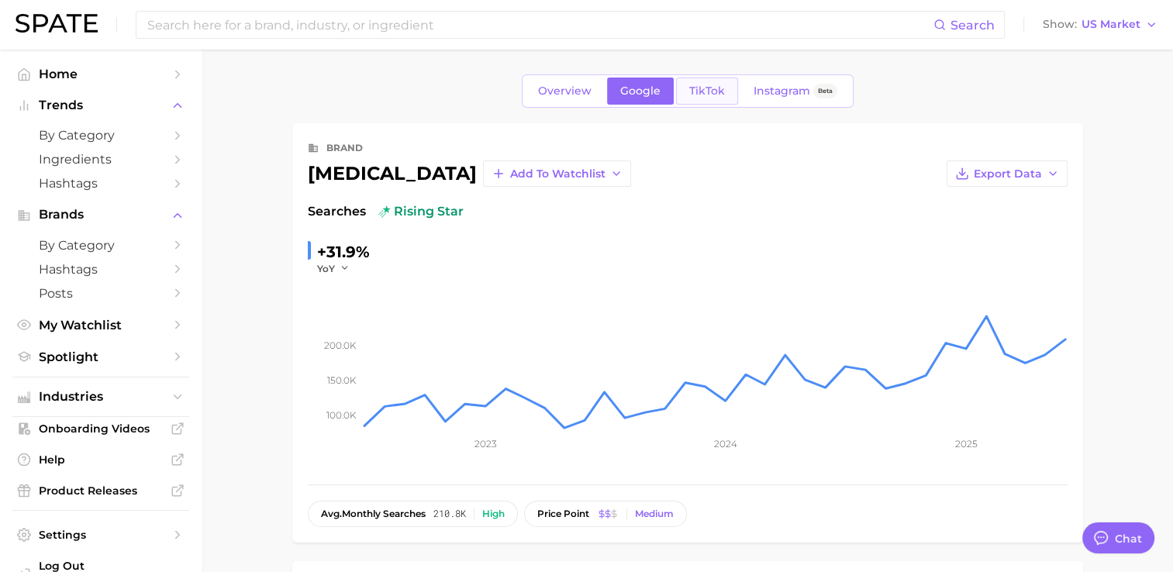
click at [698, 90] on span "TikTok" at bounding box center [707, 91] width 36 height 13
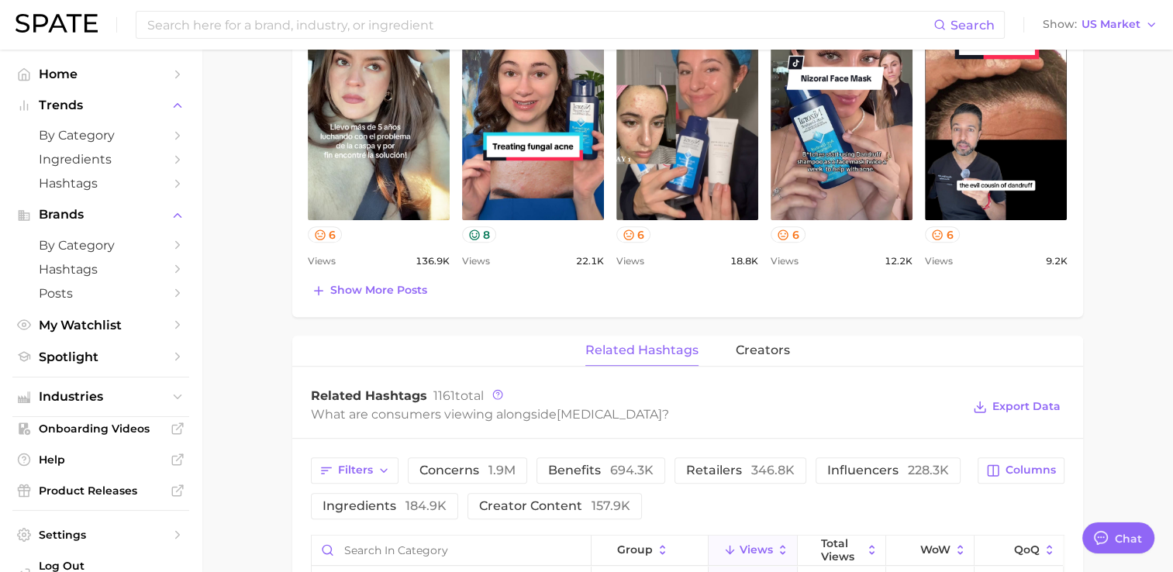
scroll to position [775, 0]
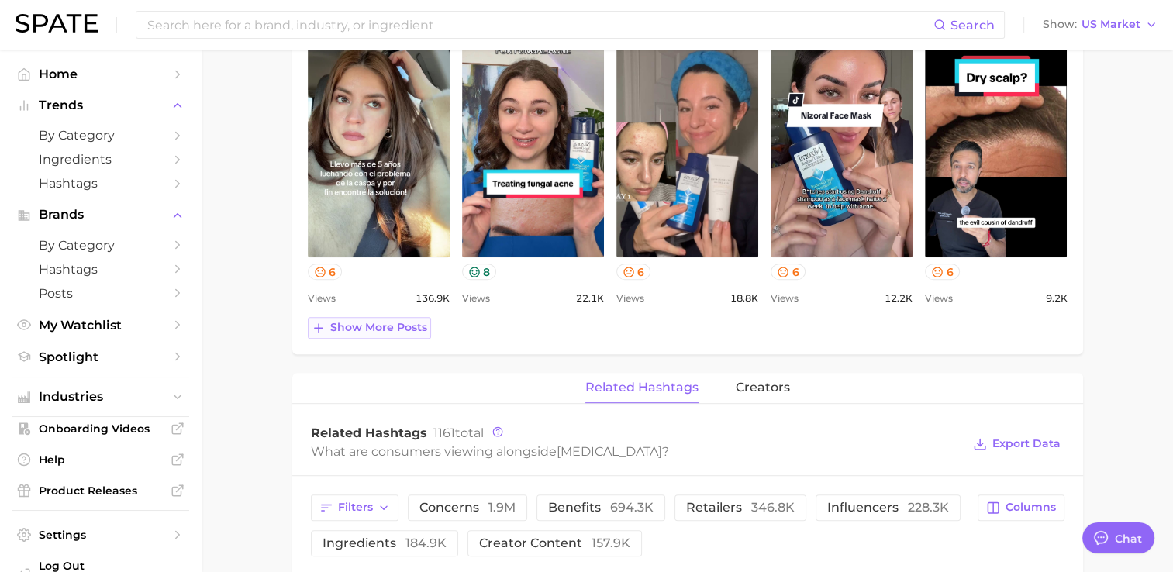
click at [389, 322] on span "Show more posts" at bounding box center [378, 327] width 97 height 13
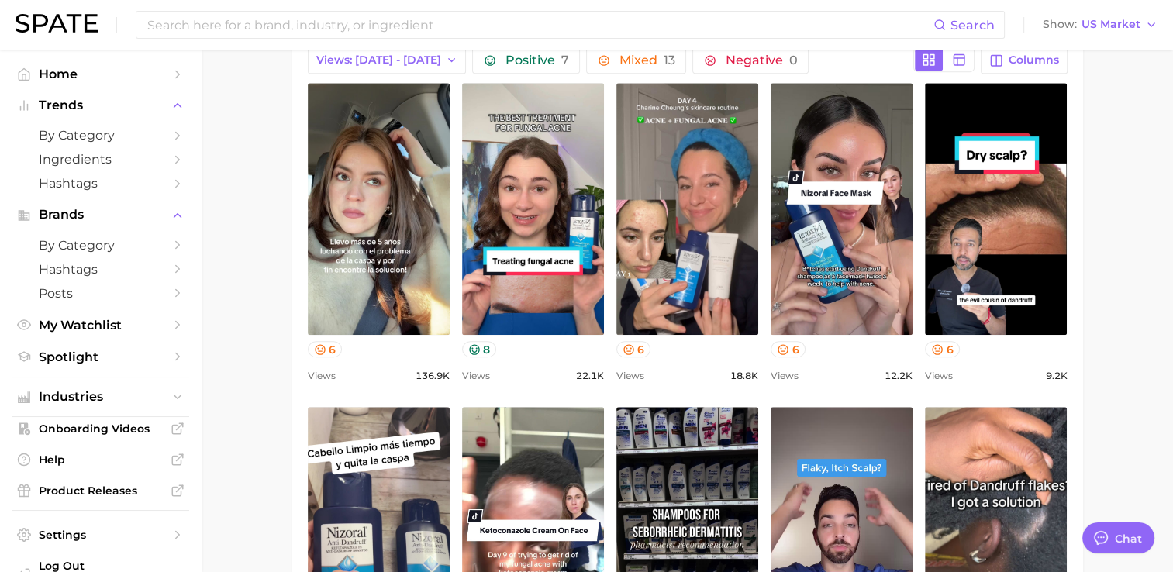
scroll to position [698, 0]
